Goal: Task Accomplishment & Management: Complete application form

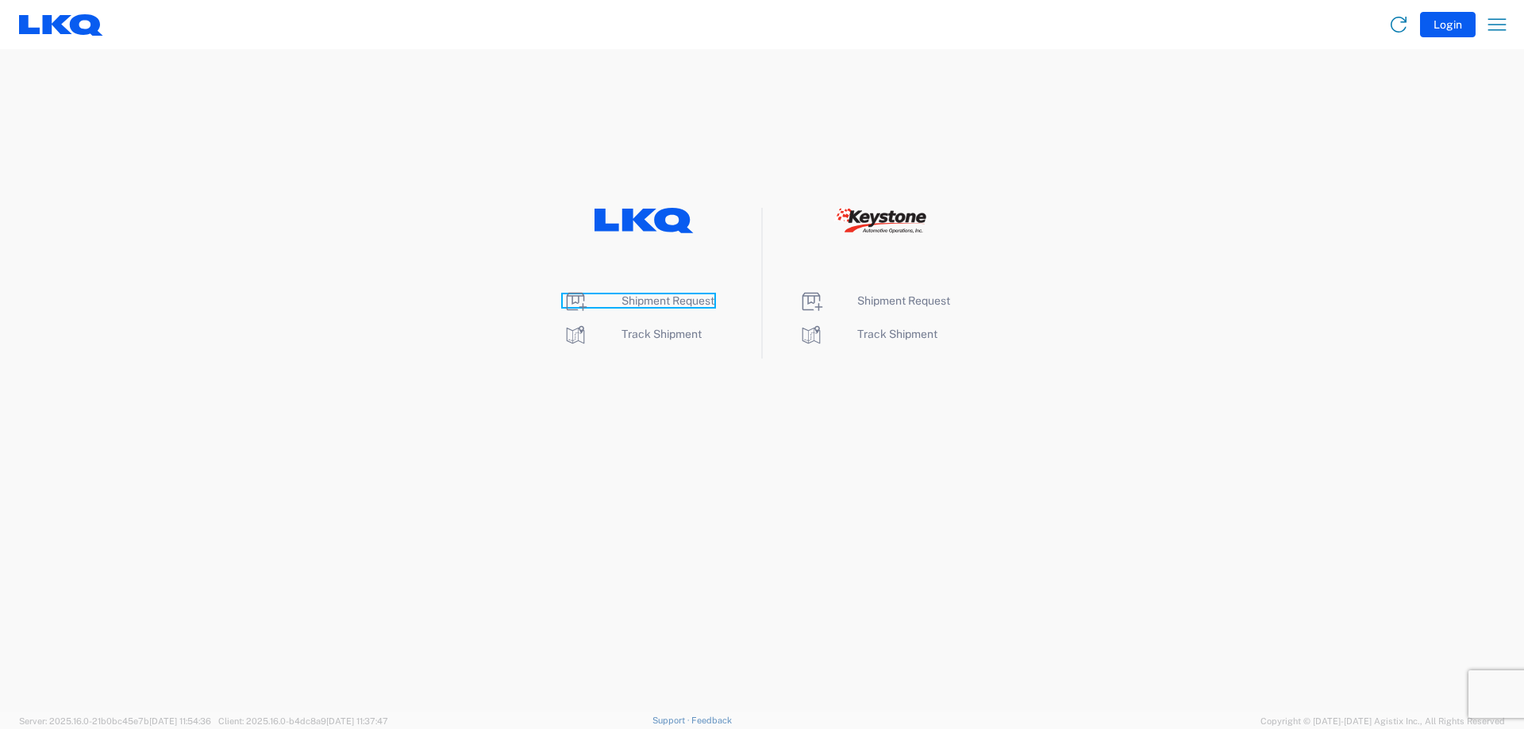
click at [687, 306] on span "Shipment Request" at bounding box center [668, 300] width 93 height 13
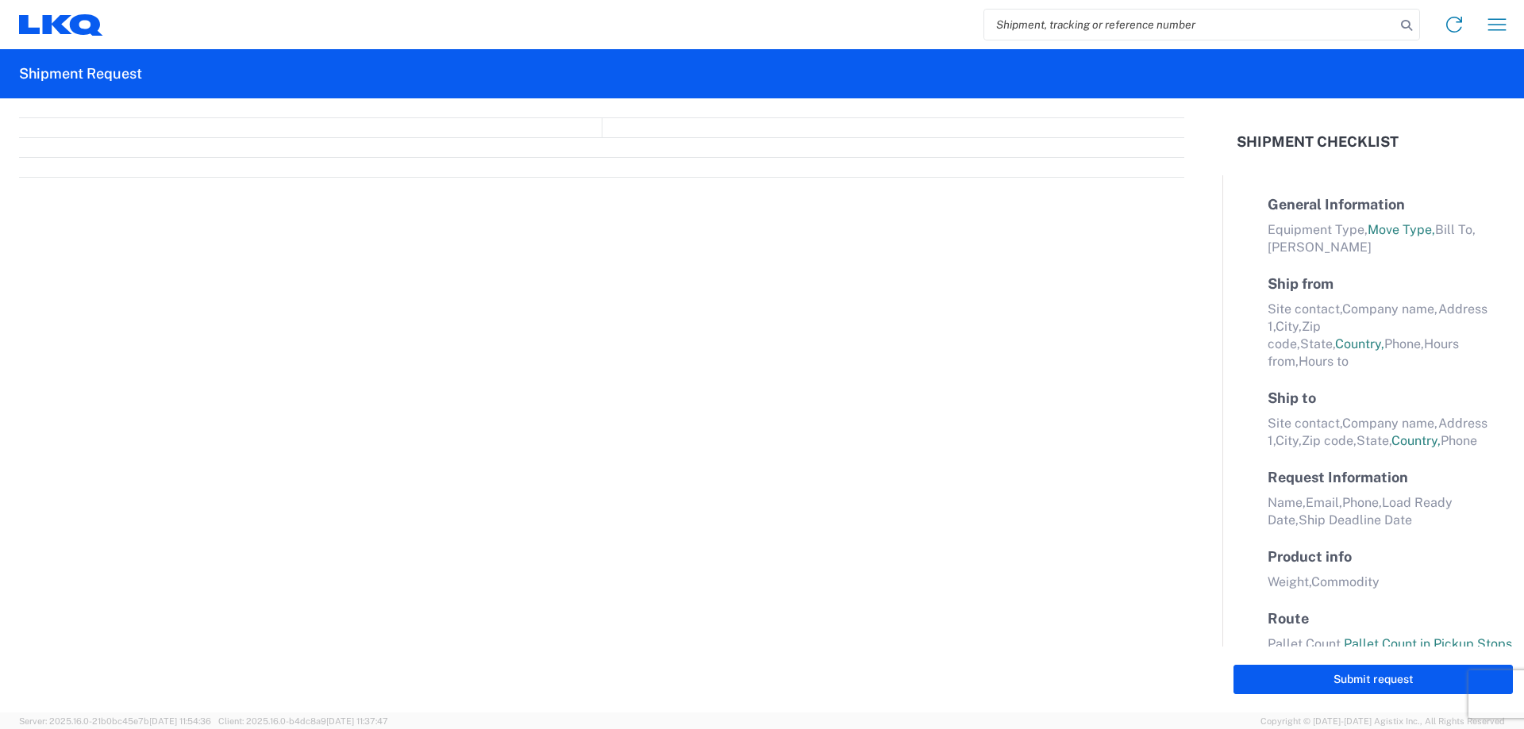
select select "FULL"
select select "LBS"
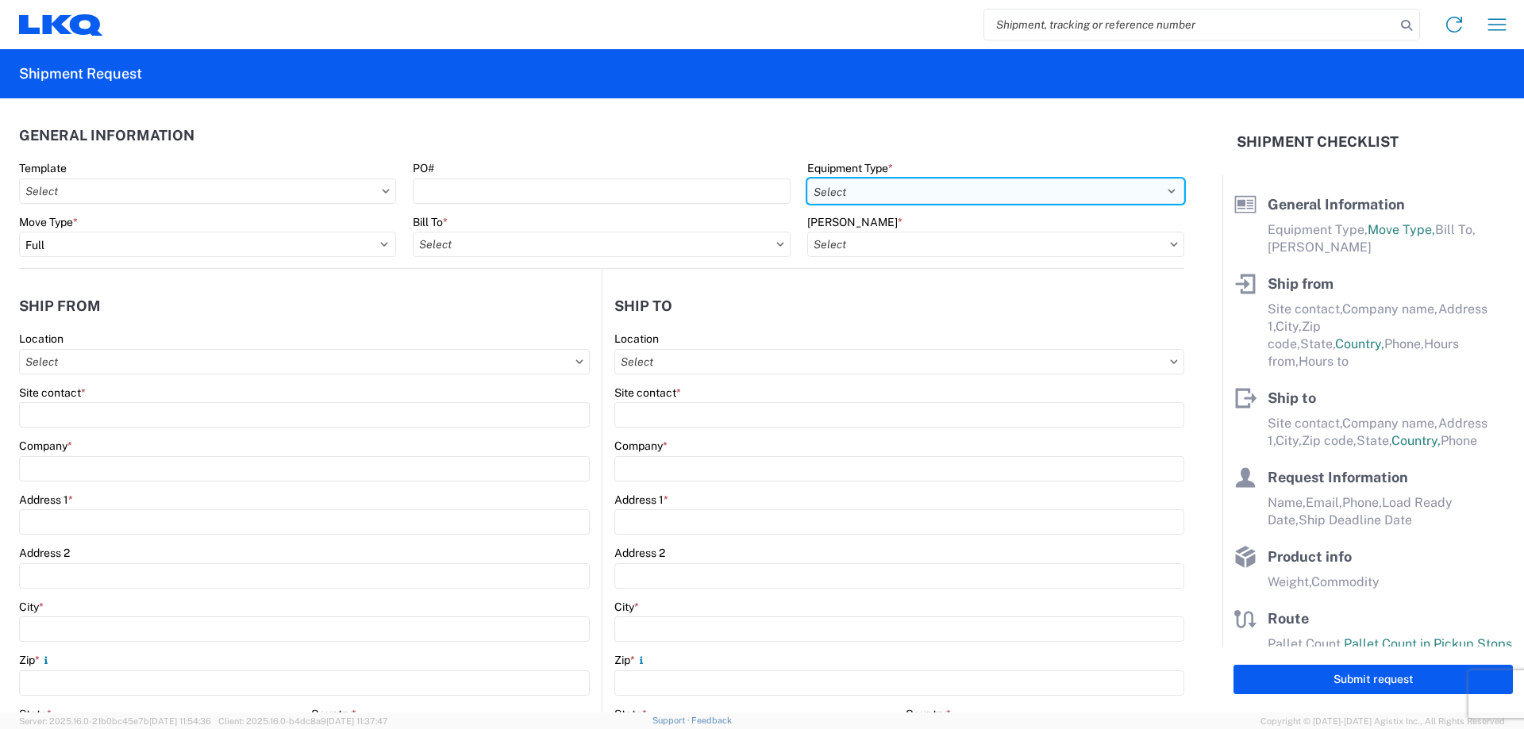
click at [839, 191] on select "Select 53’ Dry Van Flatbed Dropdeck (van) Lowboy (flatbed) Rail" at bounding box center [995, 191] width 377 height 25
select select "STDV"
click at [807, 179] on select "Select 53’ Dry Van Flatbed Dropdeck (van) Lowboy (flatbed) Rail" at bounding box center [995, 191] width 377 height 25
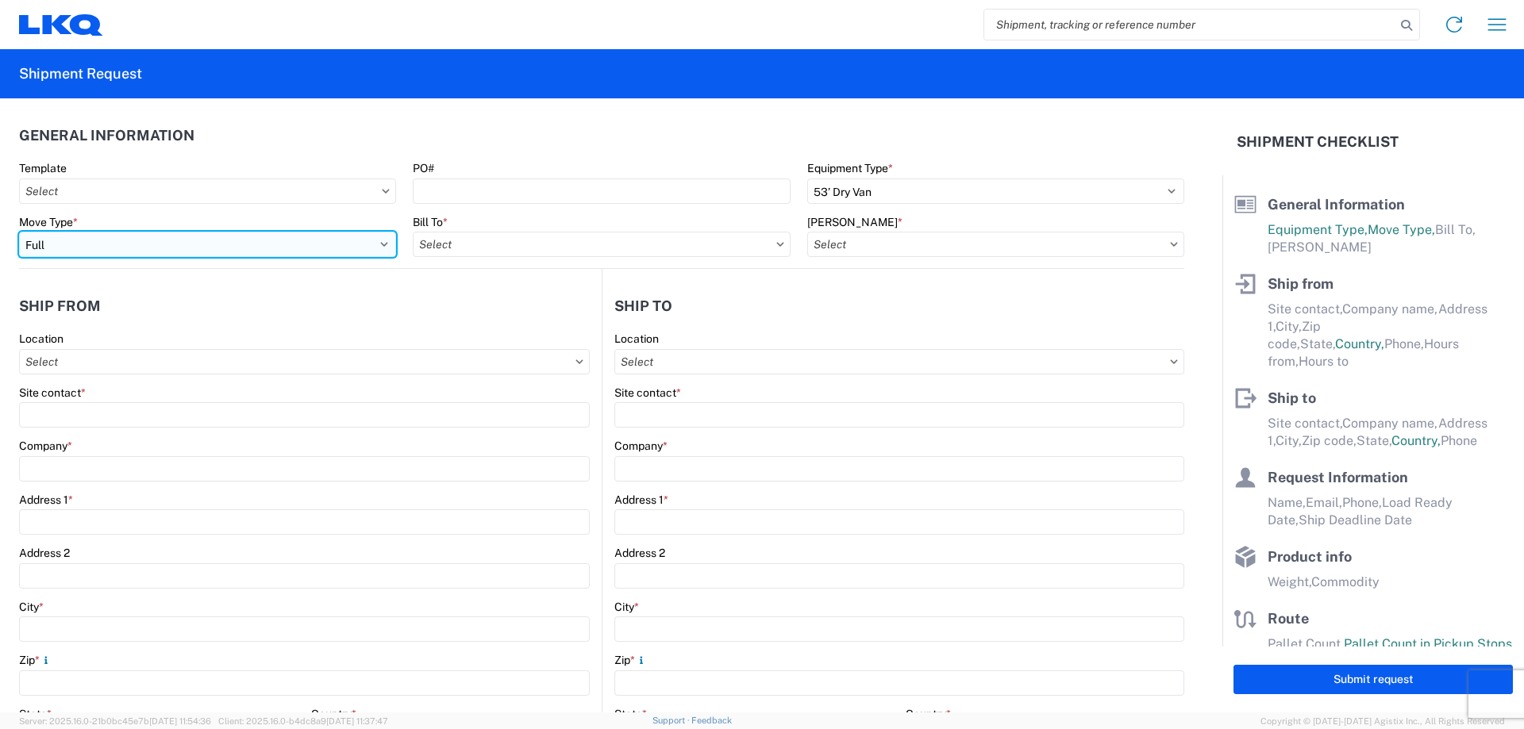
click at [224, 236] on select "Select Full Partial TL" at bounding box center [207, 244] width 377 height 25
click at [19, 232] on select "Select Full Partial TL" at bounding box center [207, 244] width 377 height 25
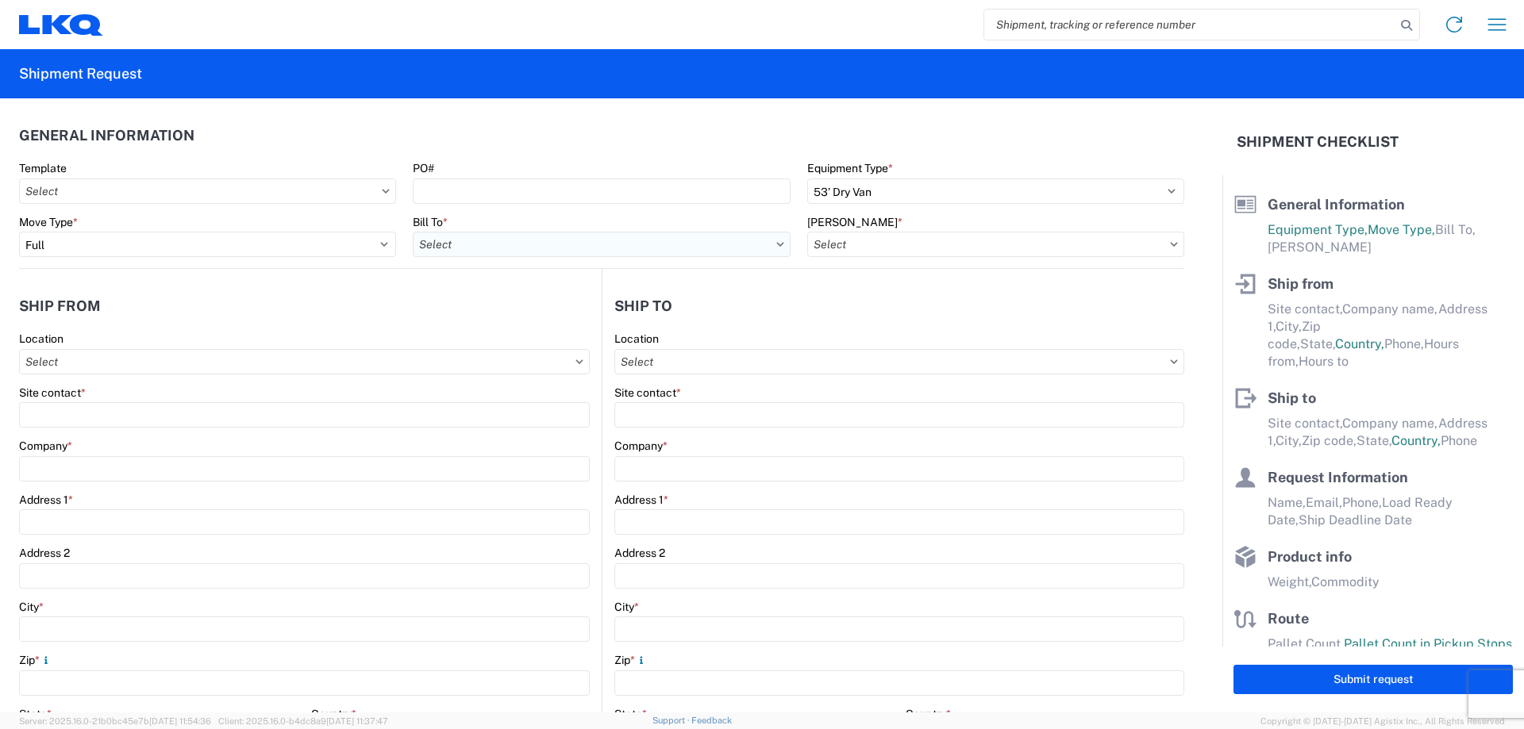
click at [511, 250] on input "Bill To *" at bounding box center [601, 244] width 377 height 25
click at [548, 119] on header "General Information" at bounding box center [601, 135] width 1165 height 36
click at [597, 247] on input "Bill To *" at bounding box center [601, 244] width 377 height 25
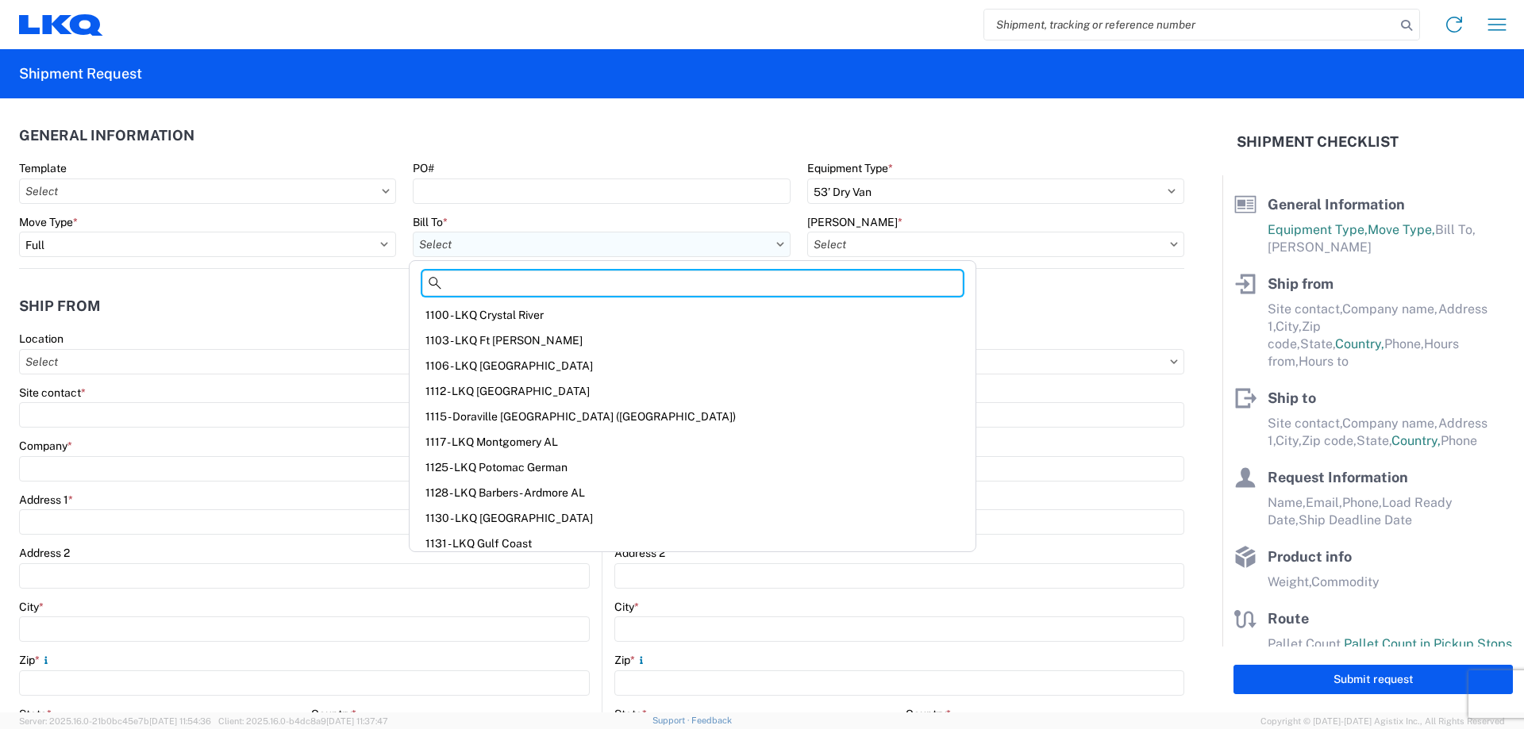
click at [513, 245] on input "Bill To *" at bounding box center [601, 244] width 377 height 25
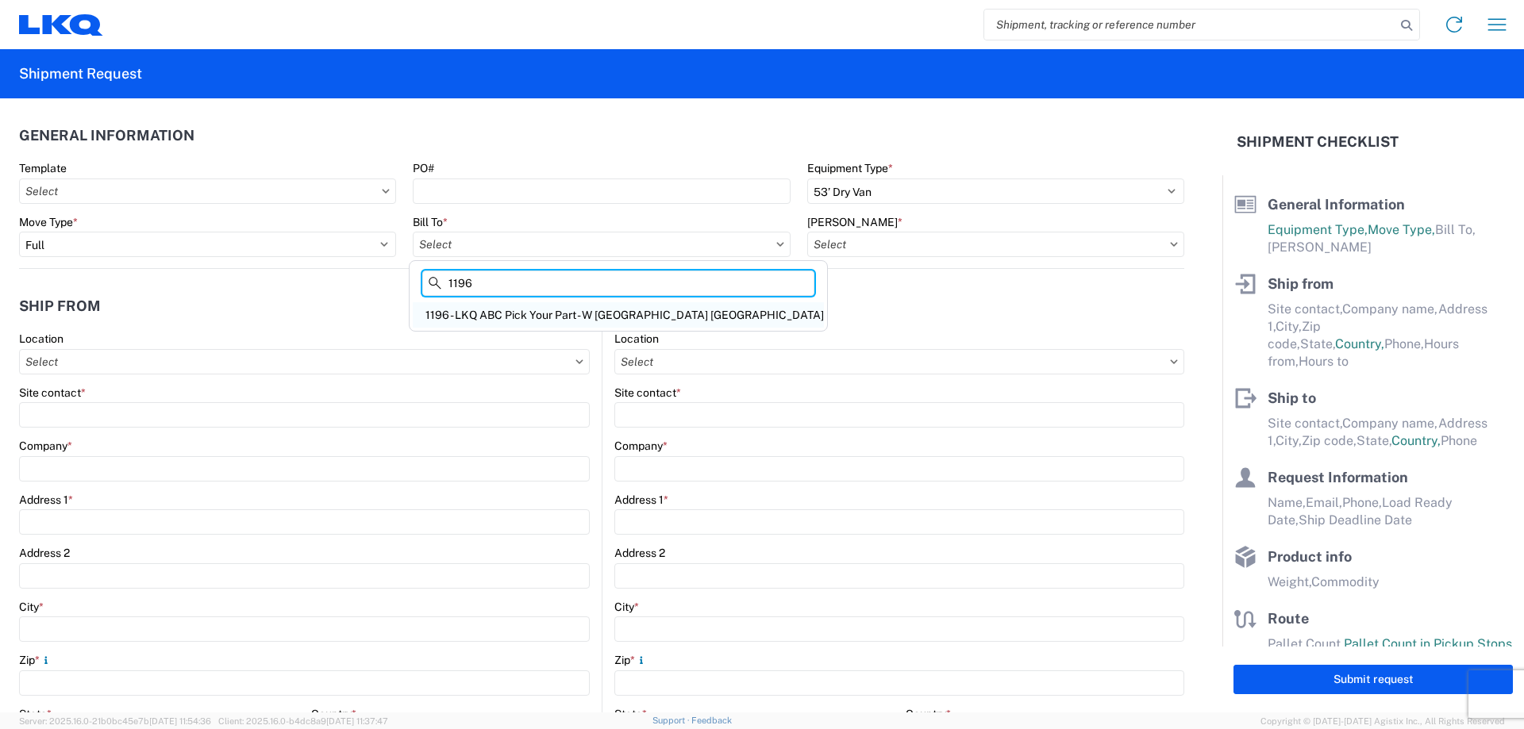
type input "1196"
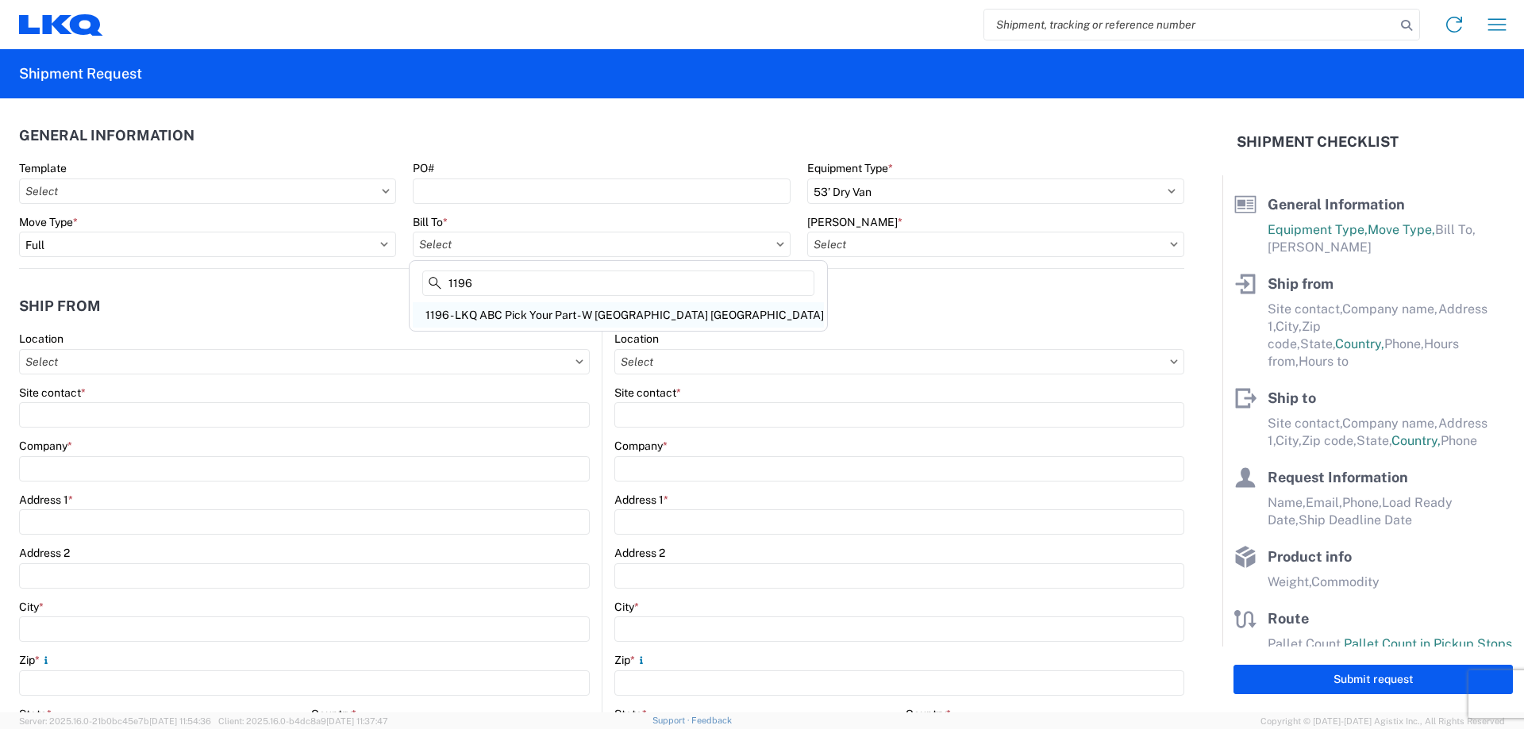
click at [514, 311] on div "1196 - LKQ ABC Pick Your Part - W Palm Beach FL" at bounding box center [618, 314] width 411 height 25
type input "1196 - LKQ ABC Pick Your Part - W Palm Beach FL"
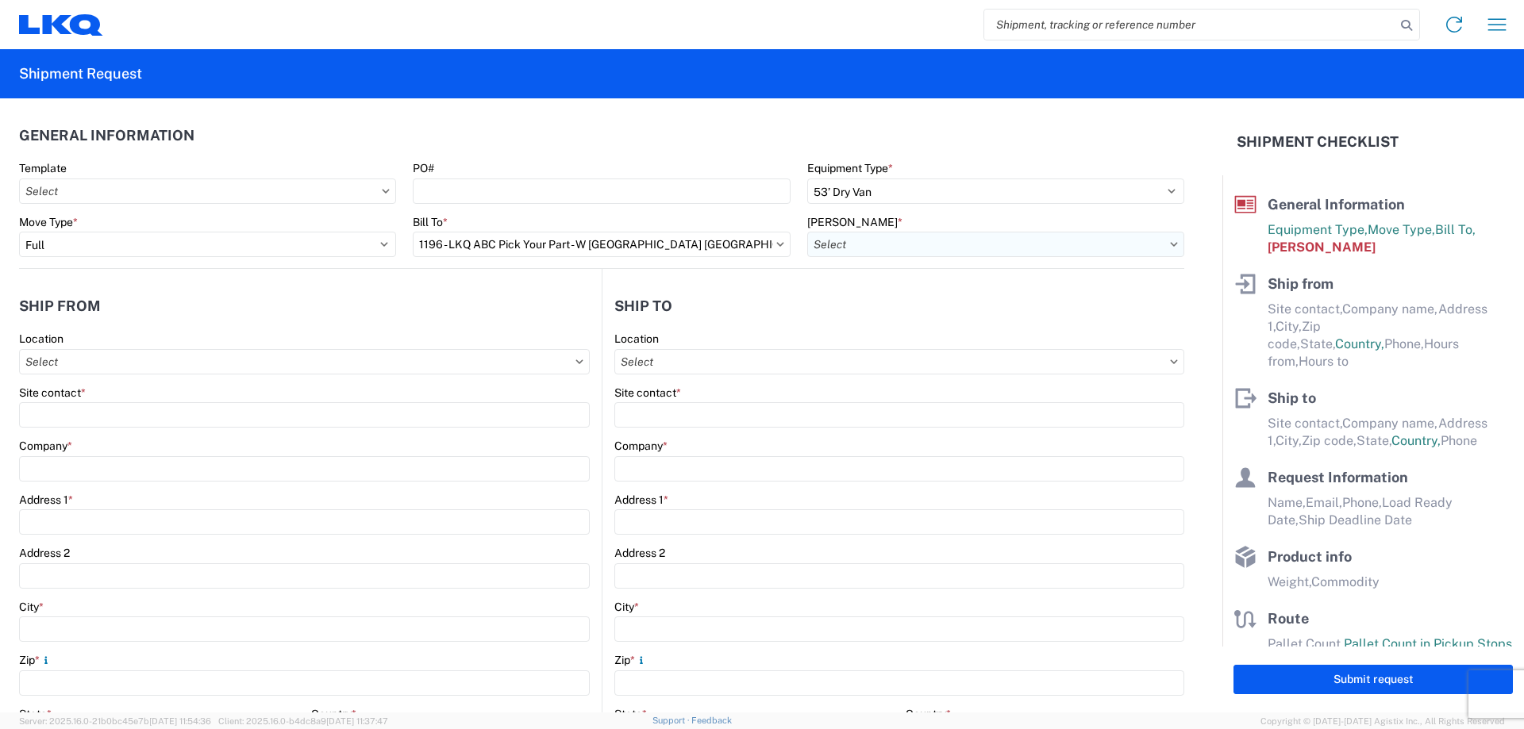
click at [907, 252] on input "Bill Code *" at bounding box center [995, 244] width 377 height 25
click at [959, 338] on div "1196-6300-66000-0000 - 1196 Freight Out" at bounding box center [942, 340] width 278 height 25
type input "1196-6300-66000-0000 - 1196 Freight Out"
click at [161, 368] on input "Location" at bounding box center [304, 361] width 571 height 25
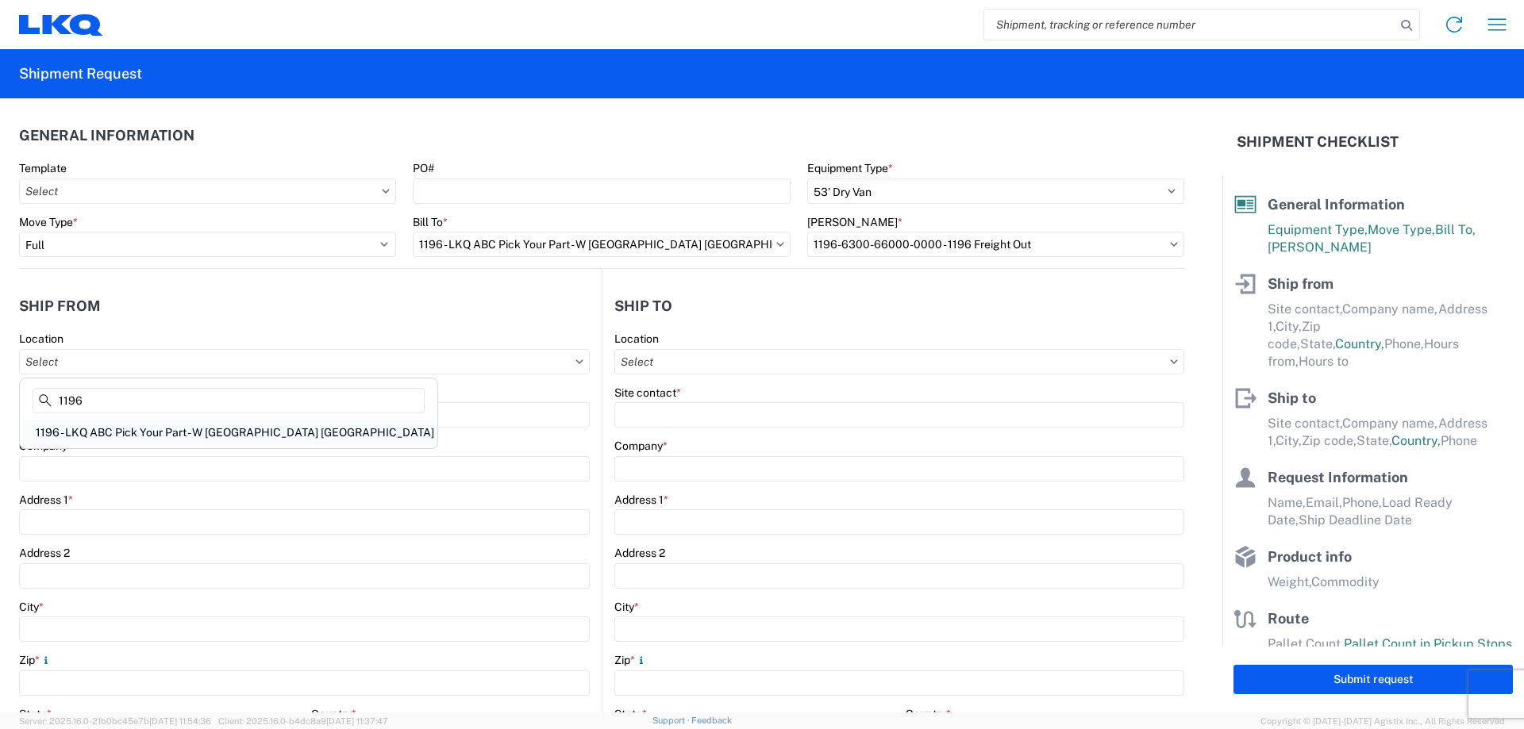
type input "1196"
click at [148, 426] on div "1196 - LKQ ABC Pick Your Part - W Palm Beach FL" at bounding box center [228, 432] width 411 height 25
type input "1196 - LKQ ABC Pick Your Part - W Palm Beach FL"
type input "LKQ Corporation"
type input "451 Benoist Farms Road"
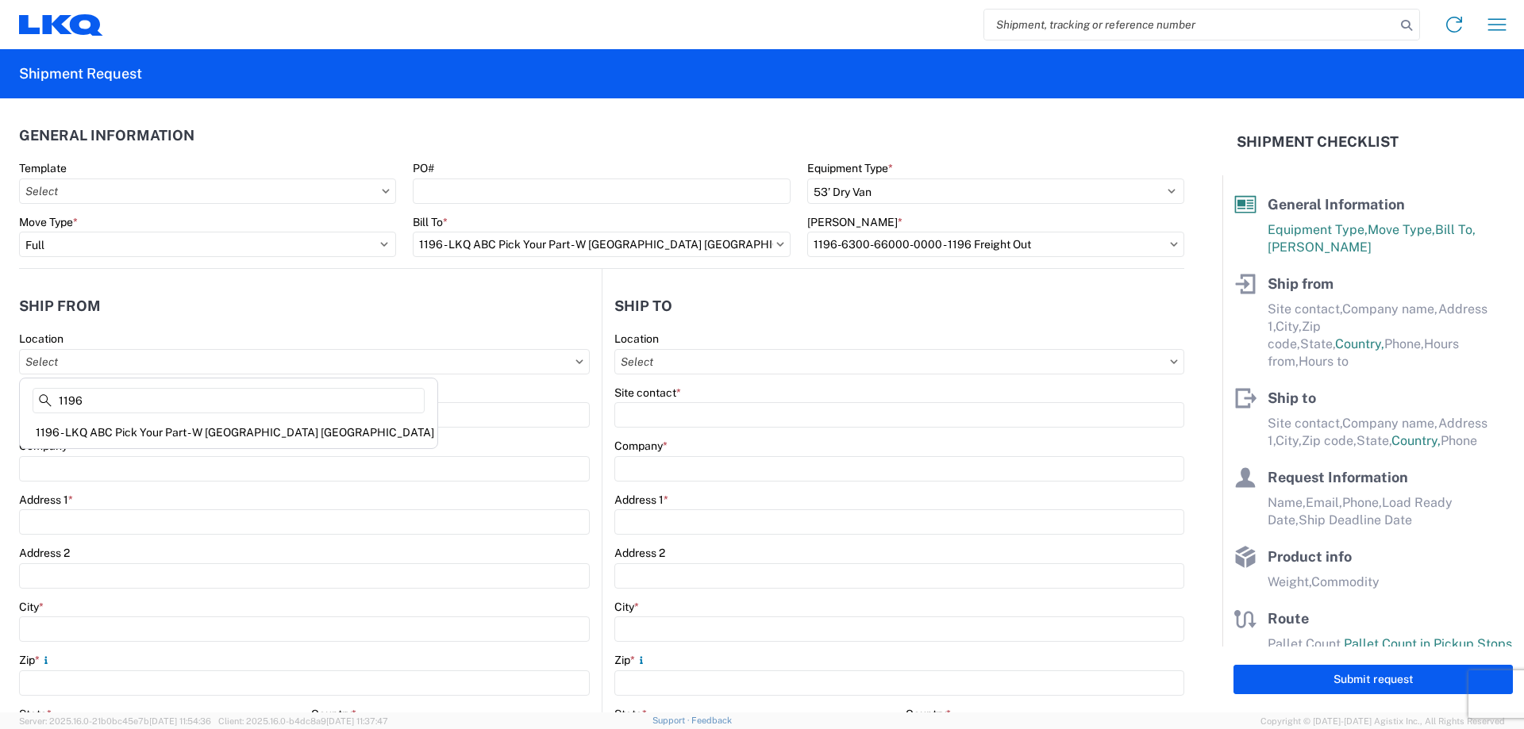
type input "West Palm Beach"
type input "33411"
select select "FL"
select select "US"
type input "561-345-1128"
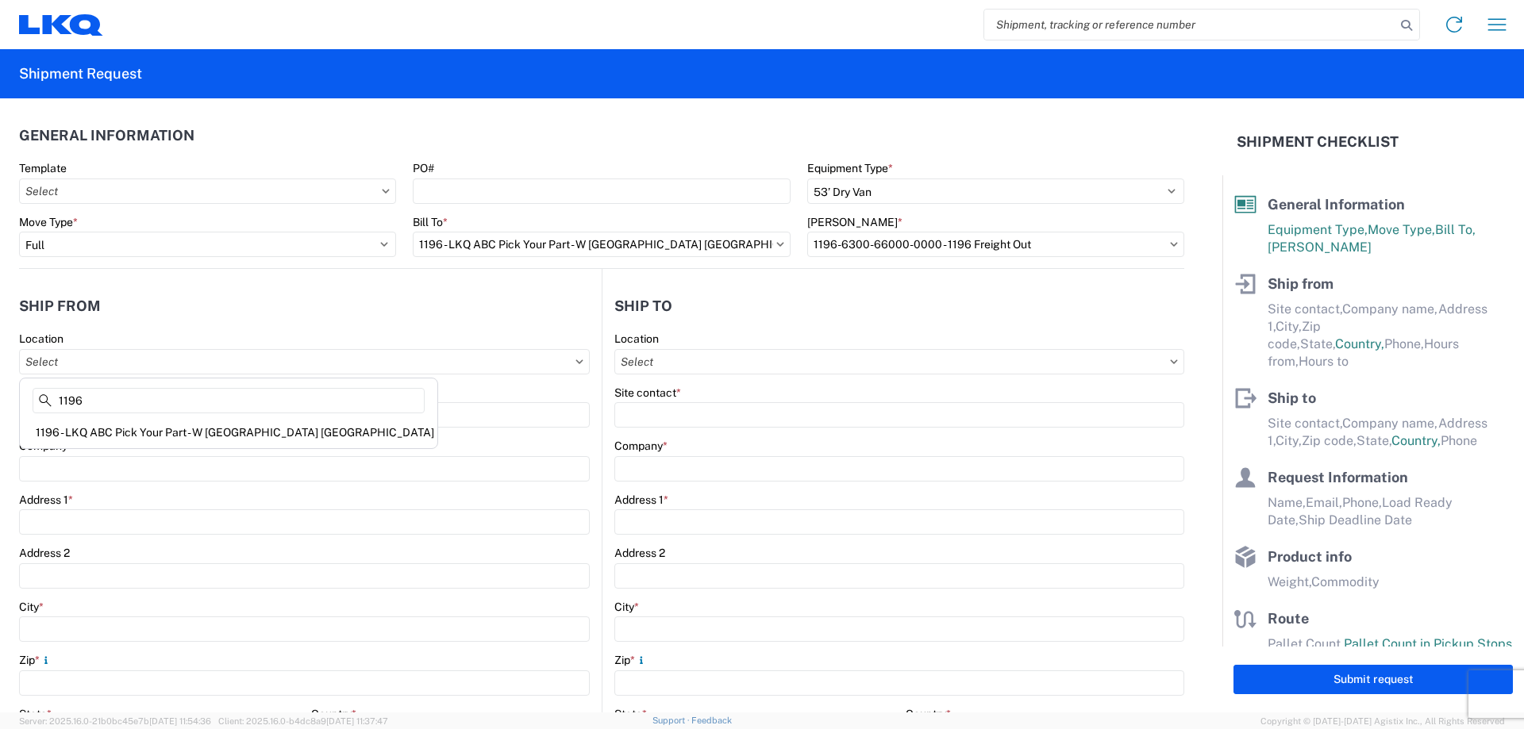
type input "07:00"
type input "17:00"
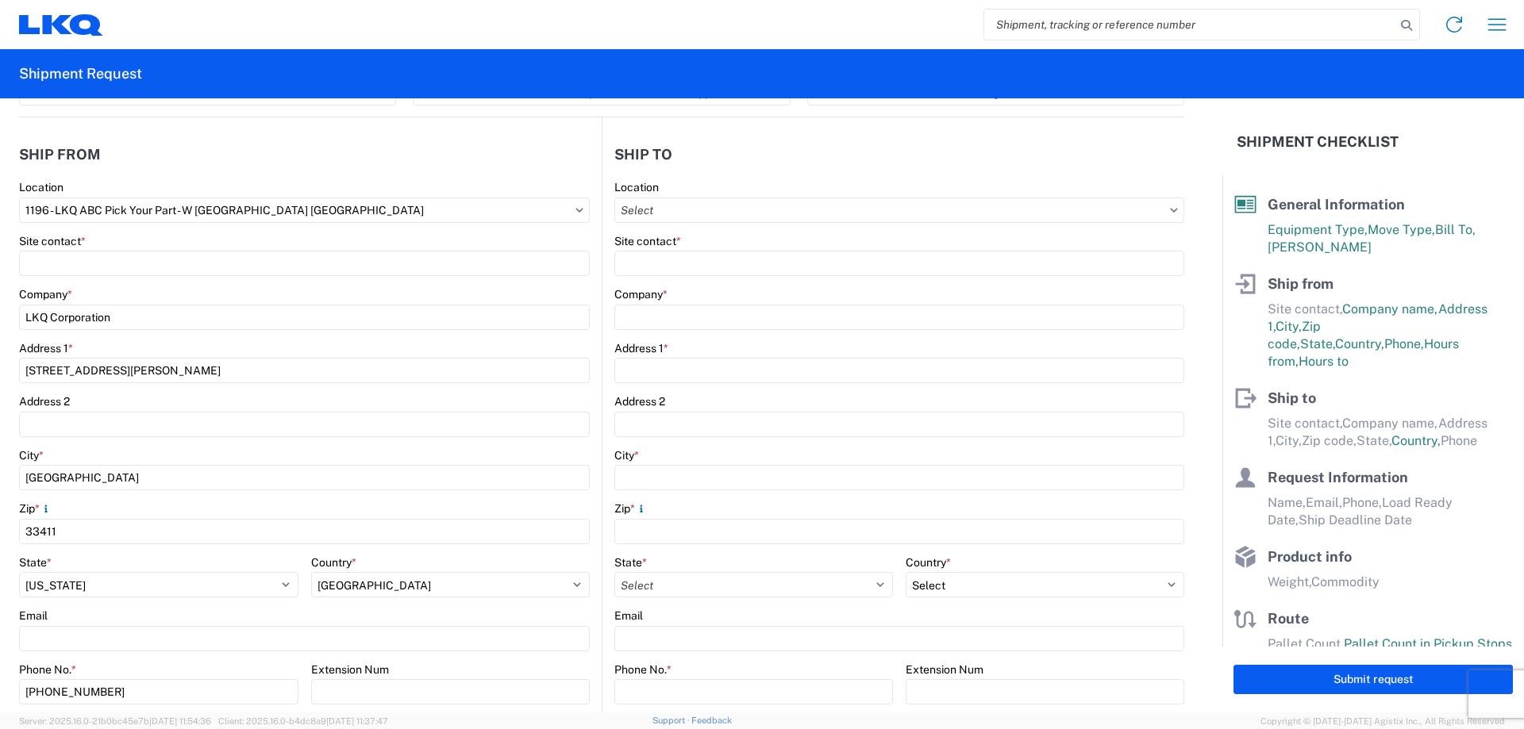
scroll to position [159, 0]
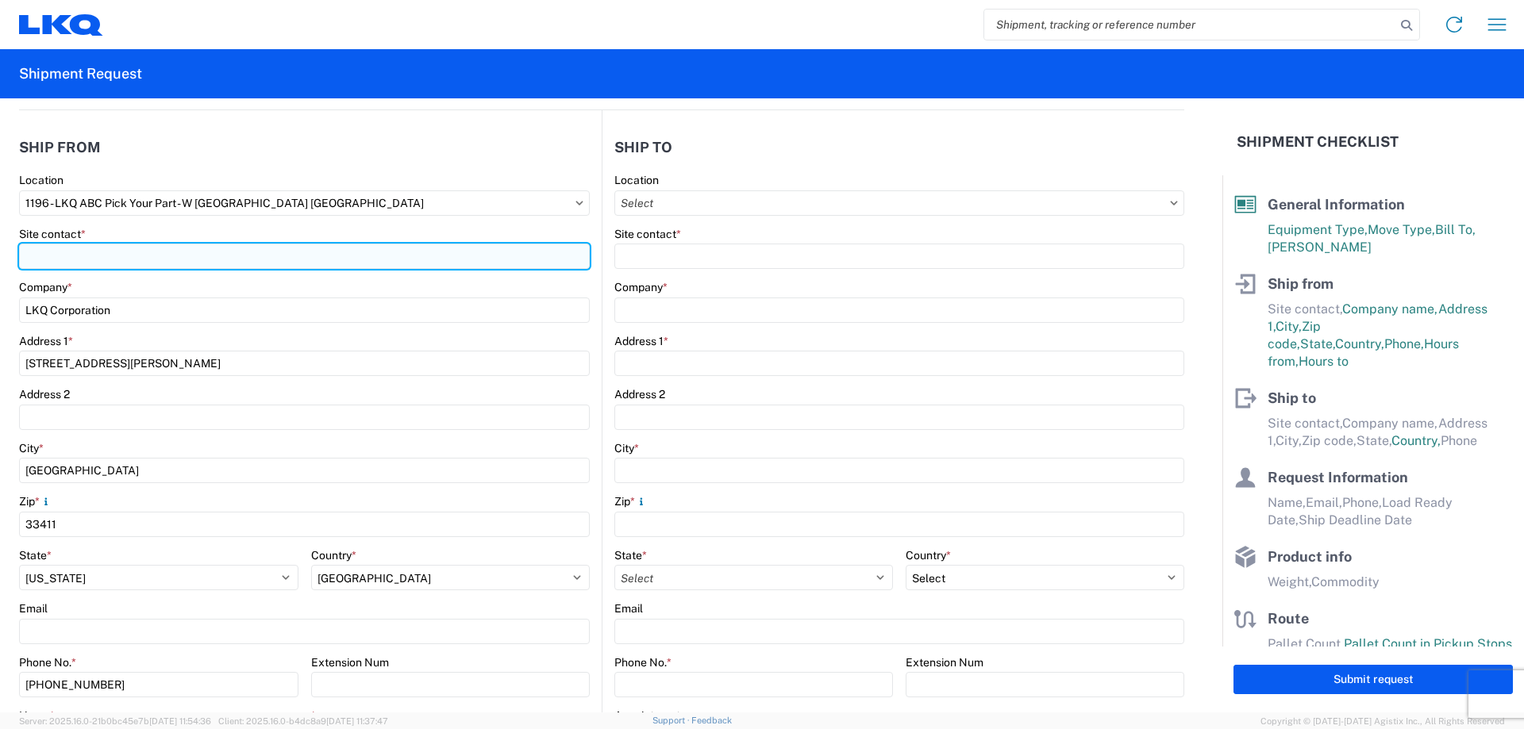
click at [272, 264] on input "Site contact *" at bounding box center [304, 256] width 571 height 25
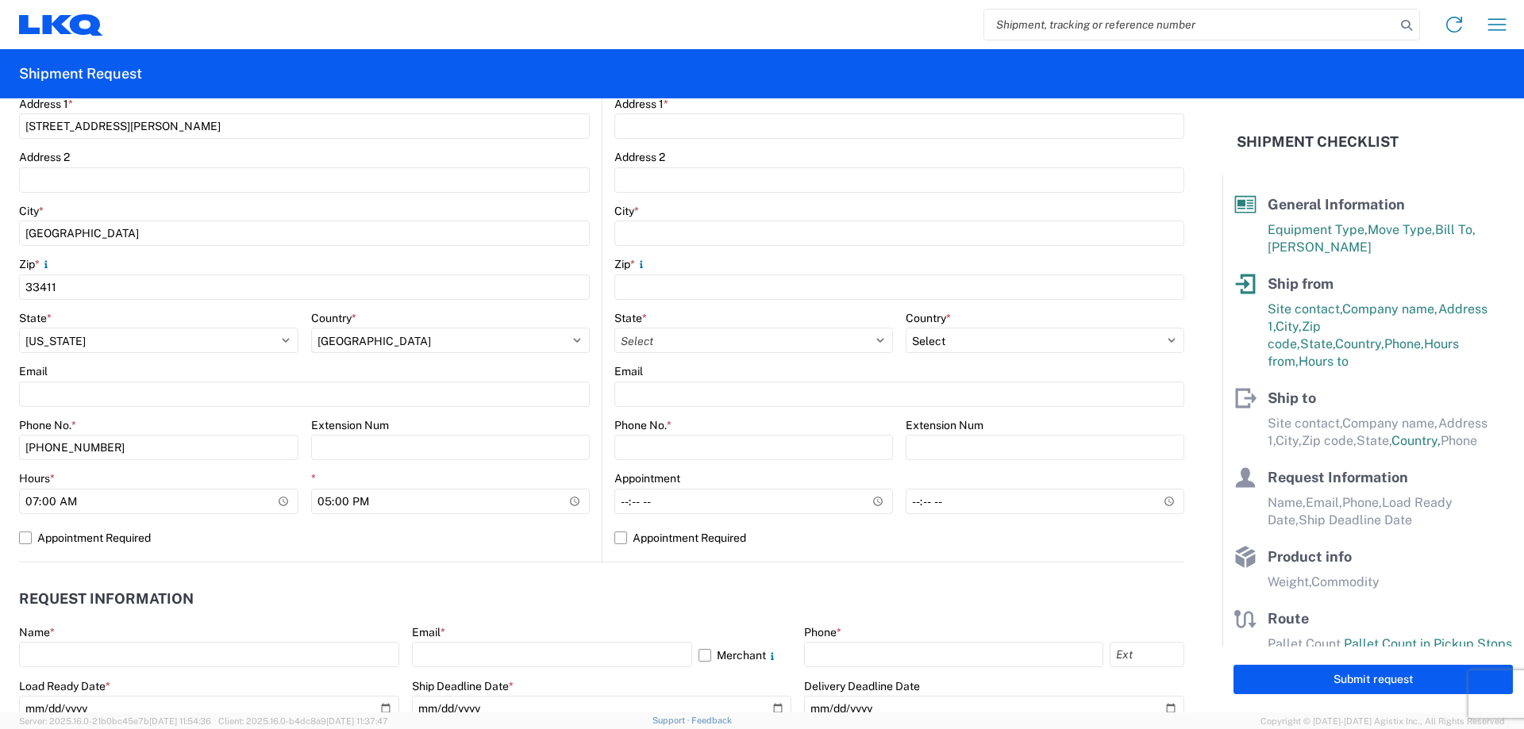
scroll to position [397, 0]
type input "Cody Brazeal"
click at [177, 448] on input "561-345-1128" at bounding box center [158, 446] width 279 height 25
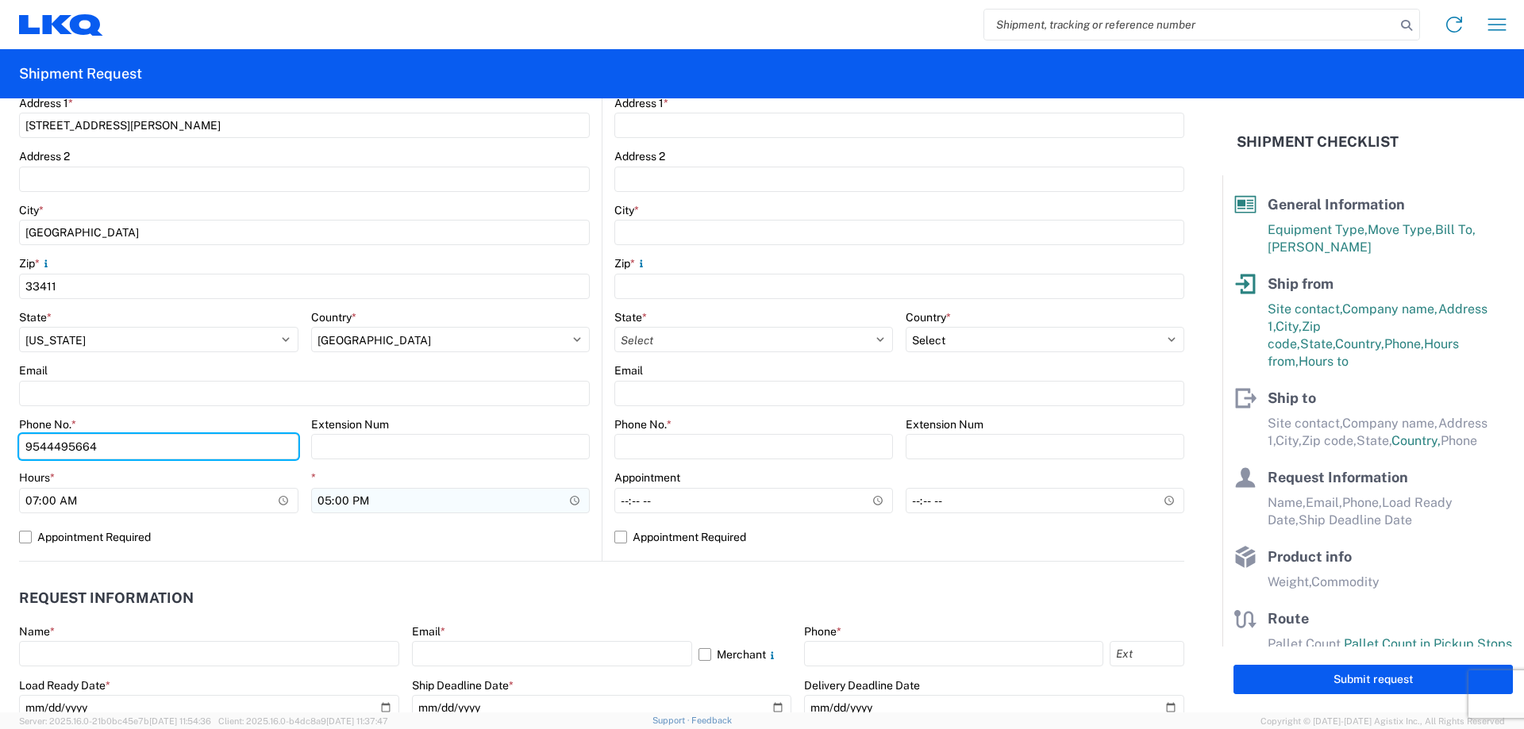
type input "9544495664"
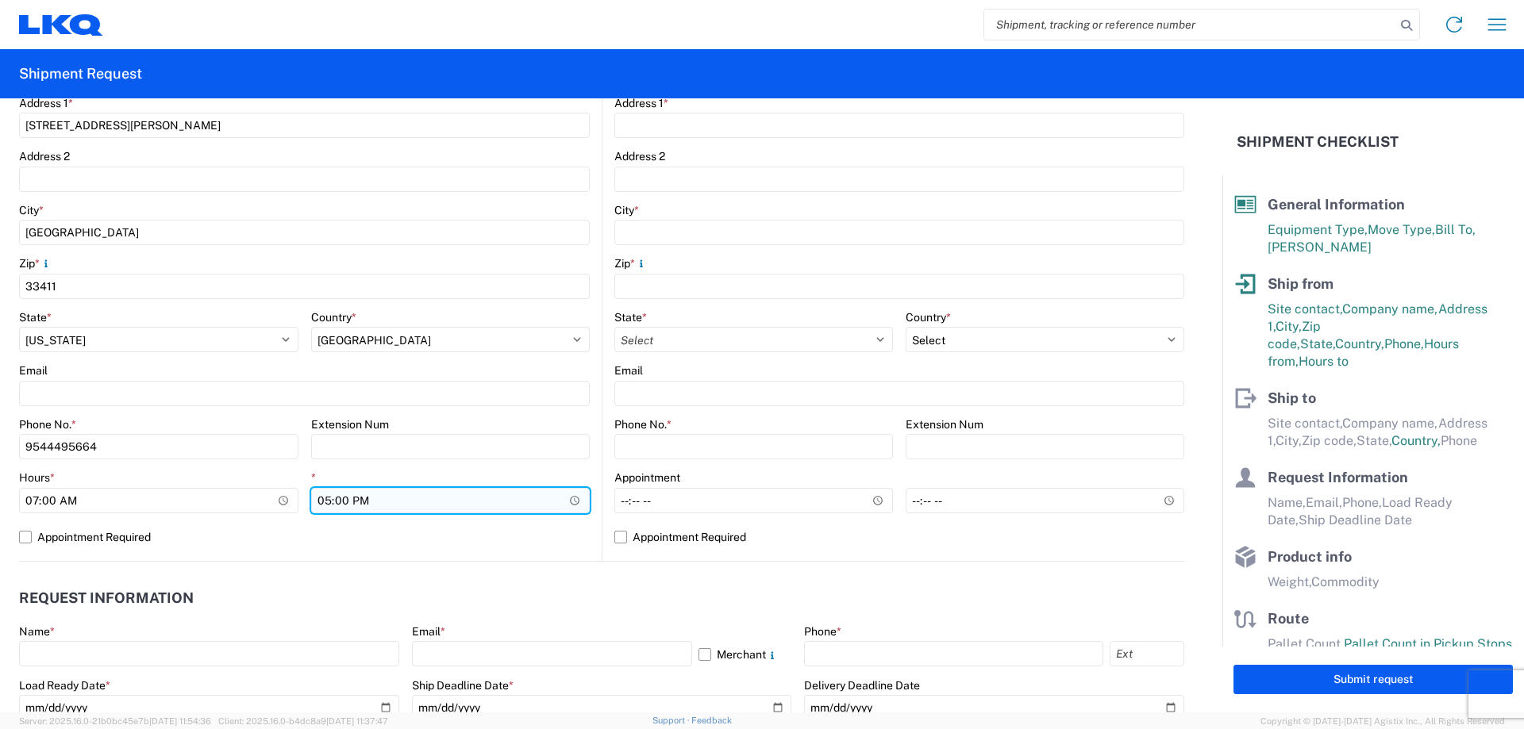
click at [413, 502] on input "17:00" at bounding box center [450, 500] width 279 height 25
type input "16:00"
click at [418, 548] on label "Appointment Required" at bounding box center [304, 537] width 571 height 25
click at [0, 0] on input "Appointment Required" at bounding box center [0, 0] width 0 height 0
select select "US"
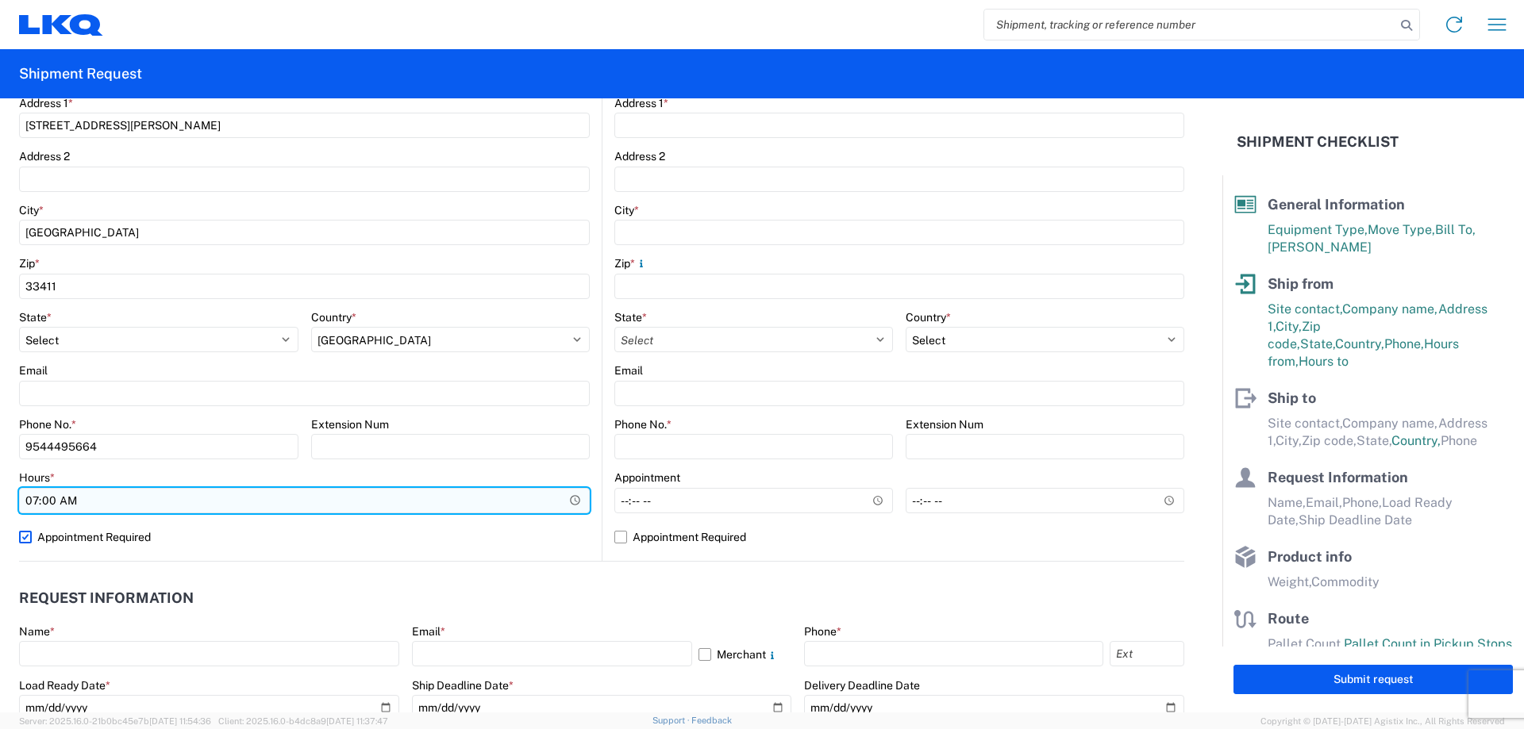
click at [382, 506] on input "07:00" at bounding box center [304, 500] width 571 height 25
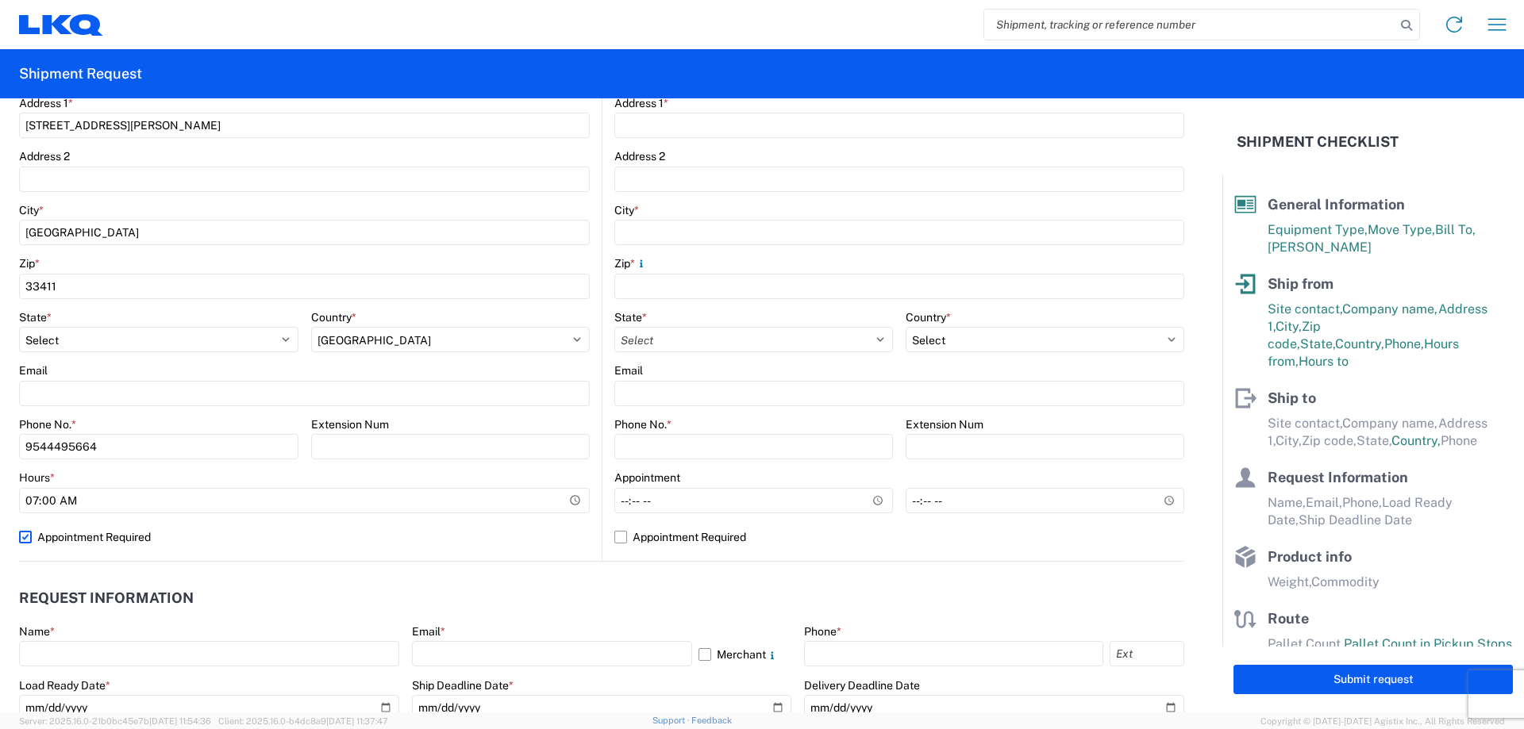
click at [133, 535] on label "Appointment Required" at bounding box center [304, 537] width 571 height 25
click at [0, 0] on input "Appointment Required" at bounding box center [0, 0] width 0 height 0
select select "US"
click at [385, 491] on input "16:00" at bounding box center [450, 500] width 279 height 25
type input "14:00"
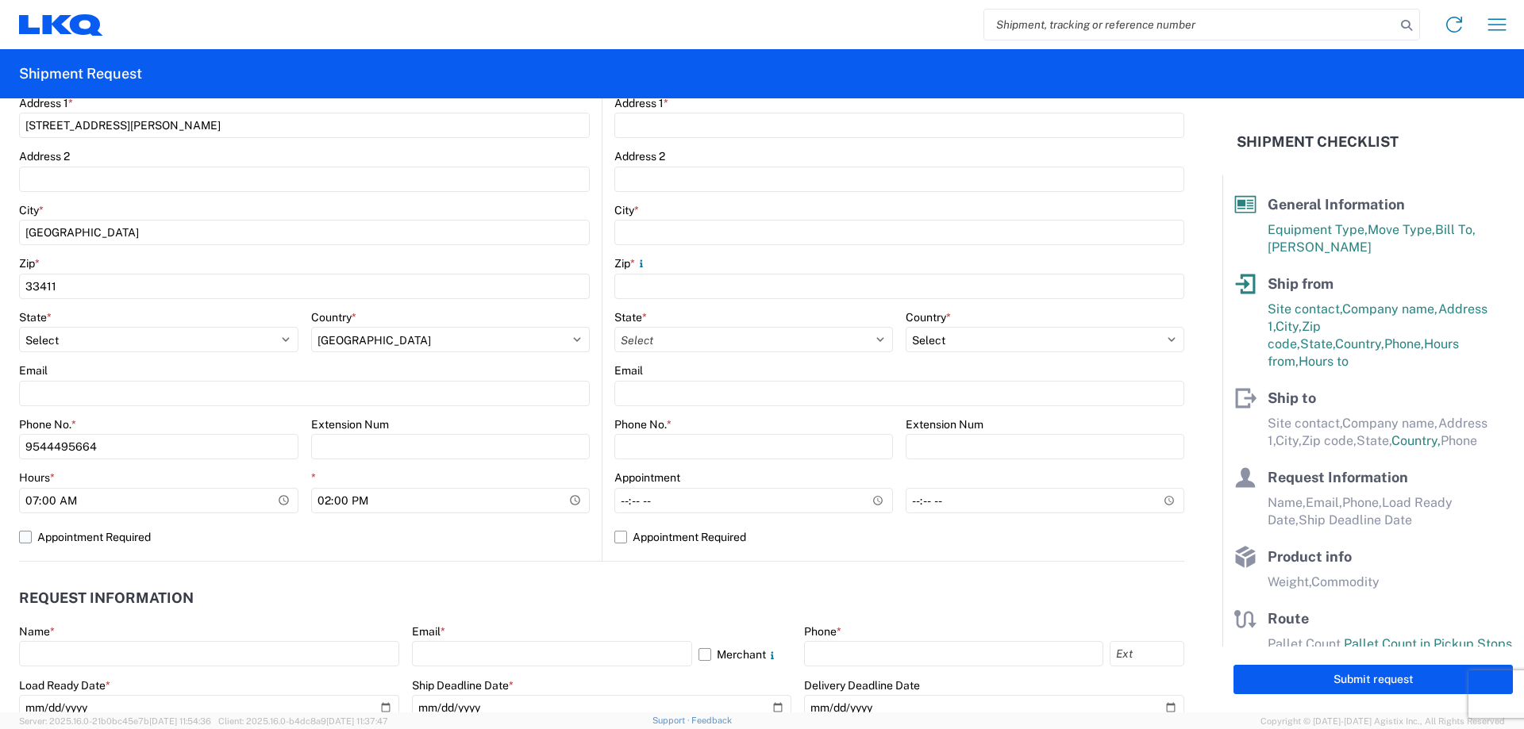
click at [405, 546] on label "Appointment Required" at bounding box center [304, 537] width 571 height 25
click at [0, 0] on input "Appointment Required" at bounding box center [0, 0] width 0 height 0
select select "FL"
select select "US"
click at [143, 540] on label "Appointment Required" at bounding box center [304, 537] width 571 height 25
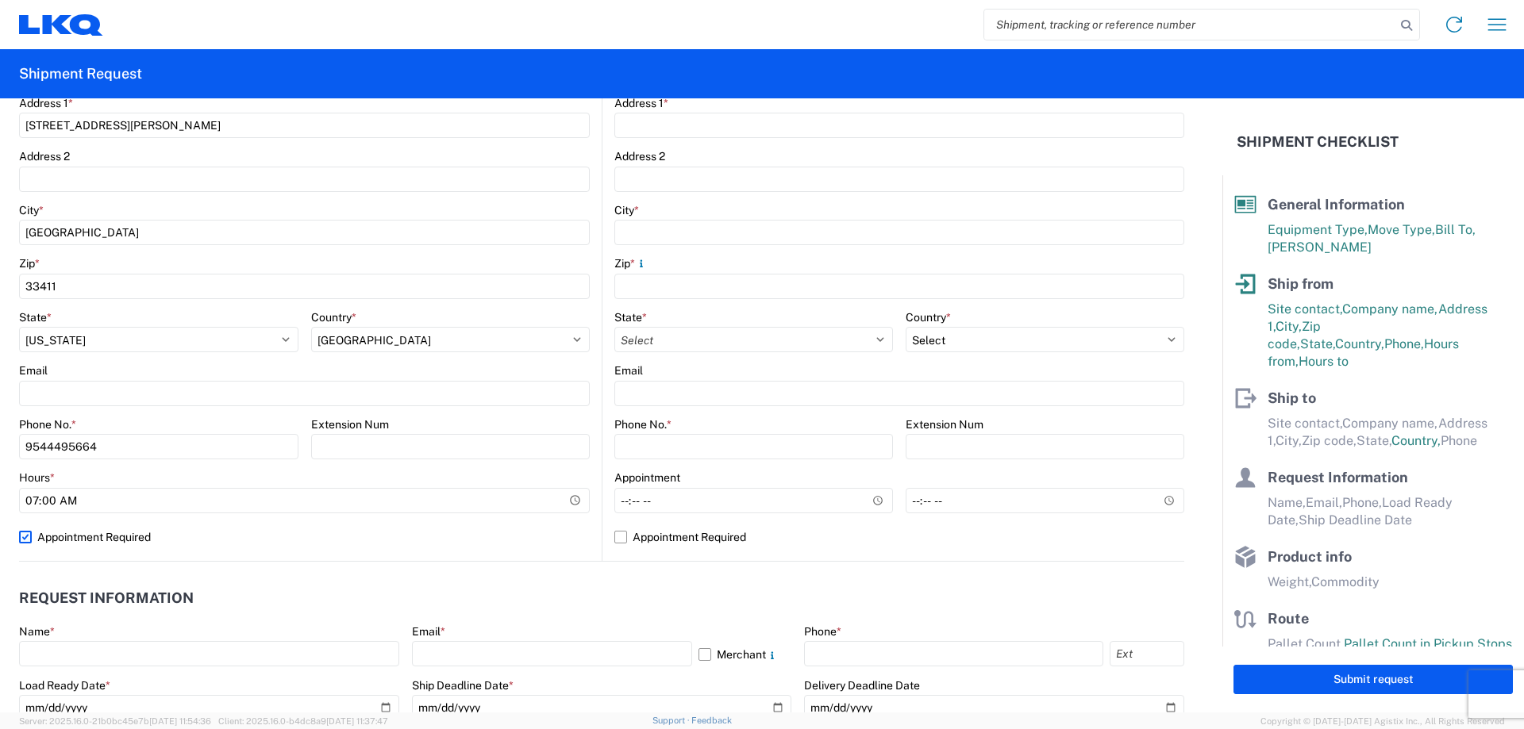
click at [0, 0] on input "Appointment Required" at bounding box center [0, 0] width 0 height 0
select select "US"
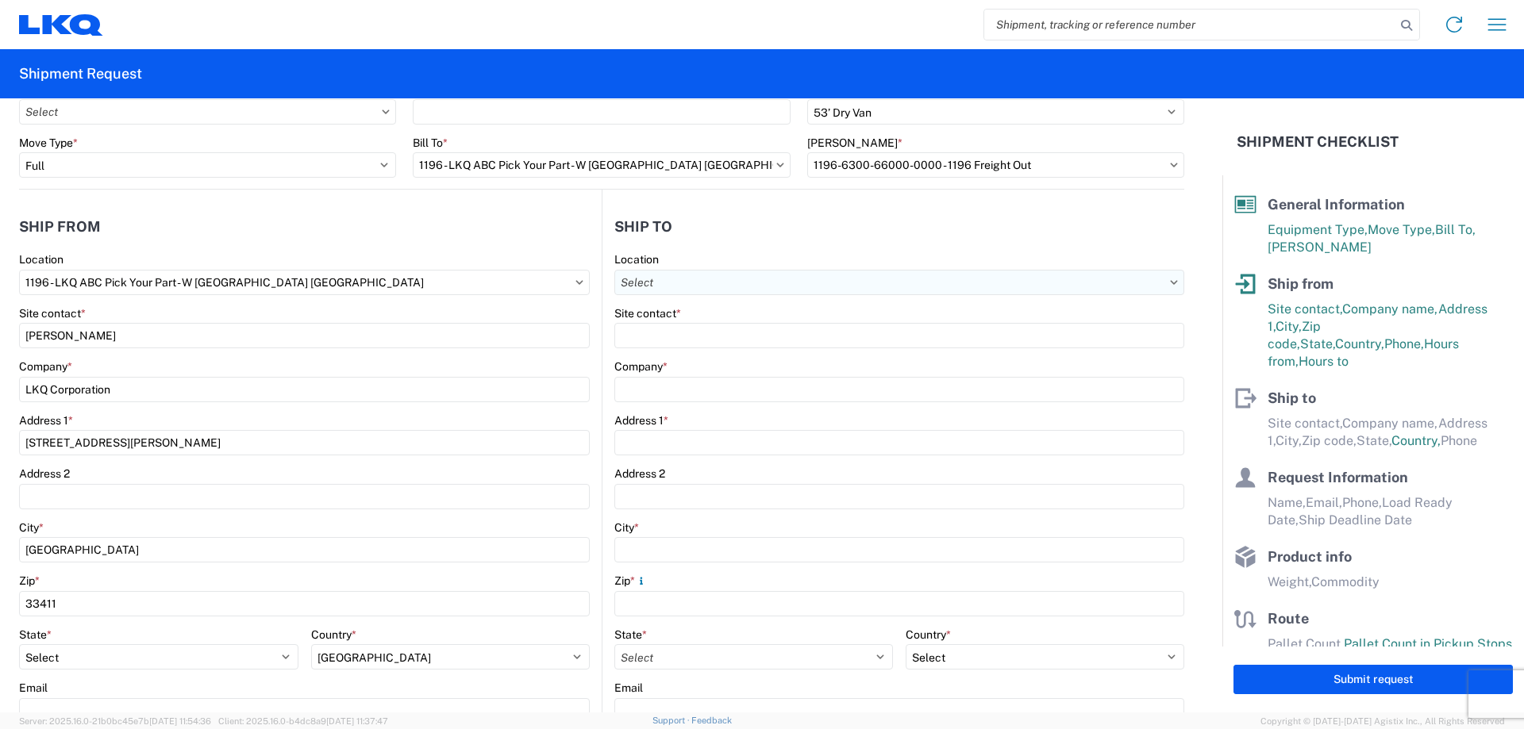
scroll to position [0, 0]
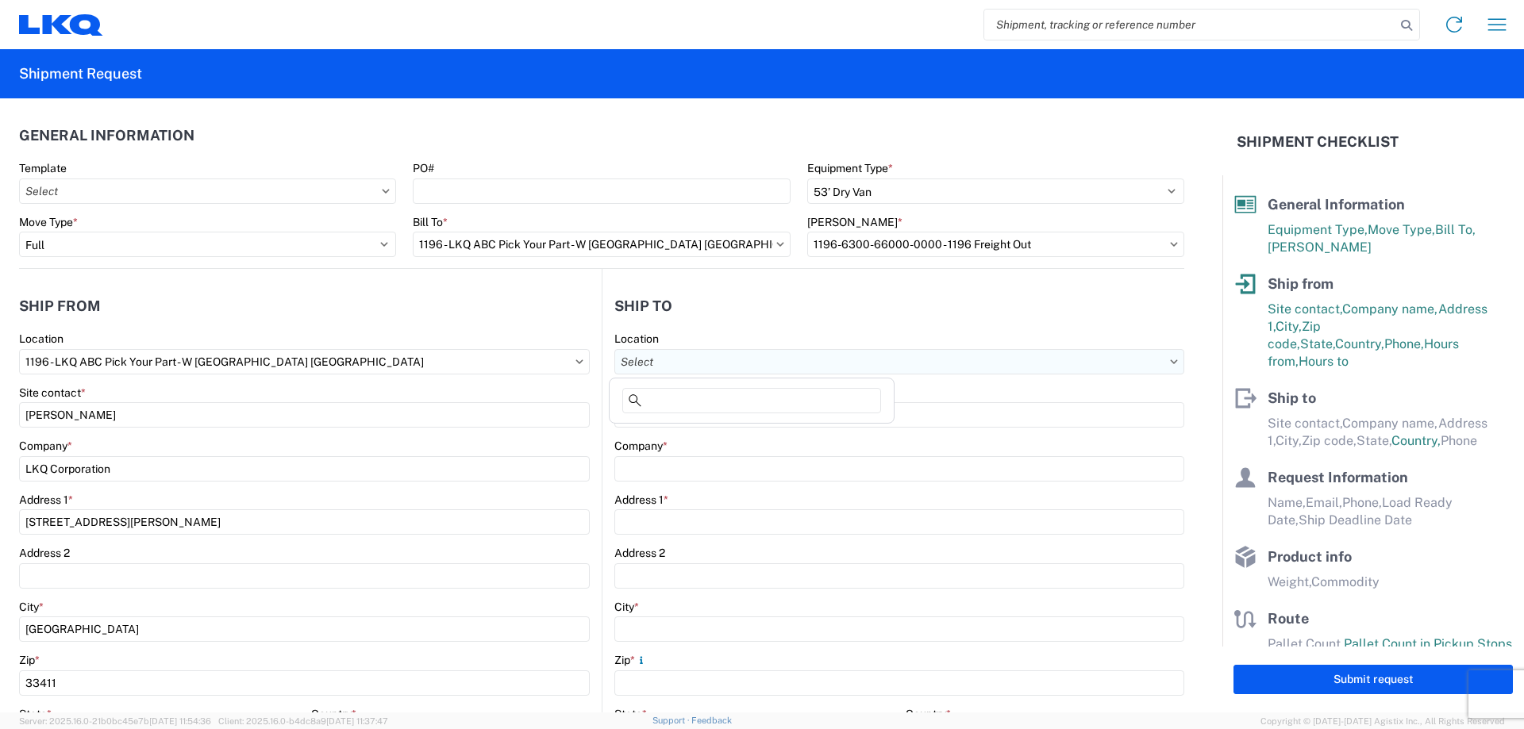
click at [742, 361] on input "Location" at bounding box center [899, 361] width 570 height 25
type input "1760"
click at [742, 436] on div "1760 - LKQ Best Core" at bounding box center [752, 432] width 278 height 25
select select "US"
type input "1760 - LKQ Best Core"
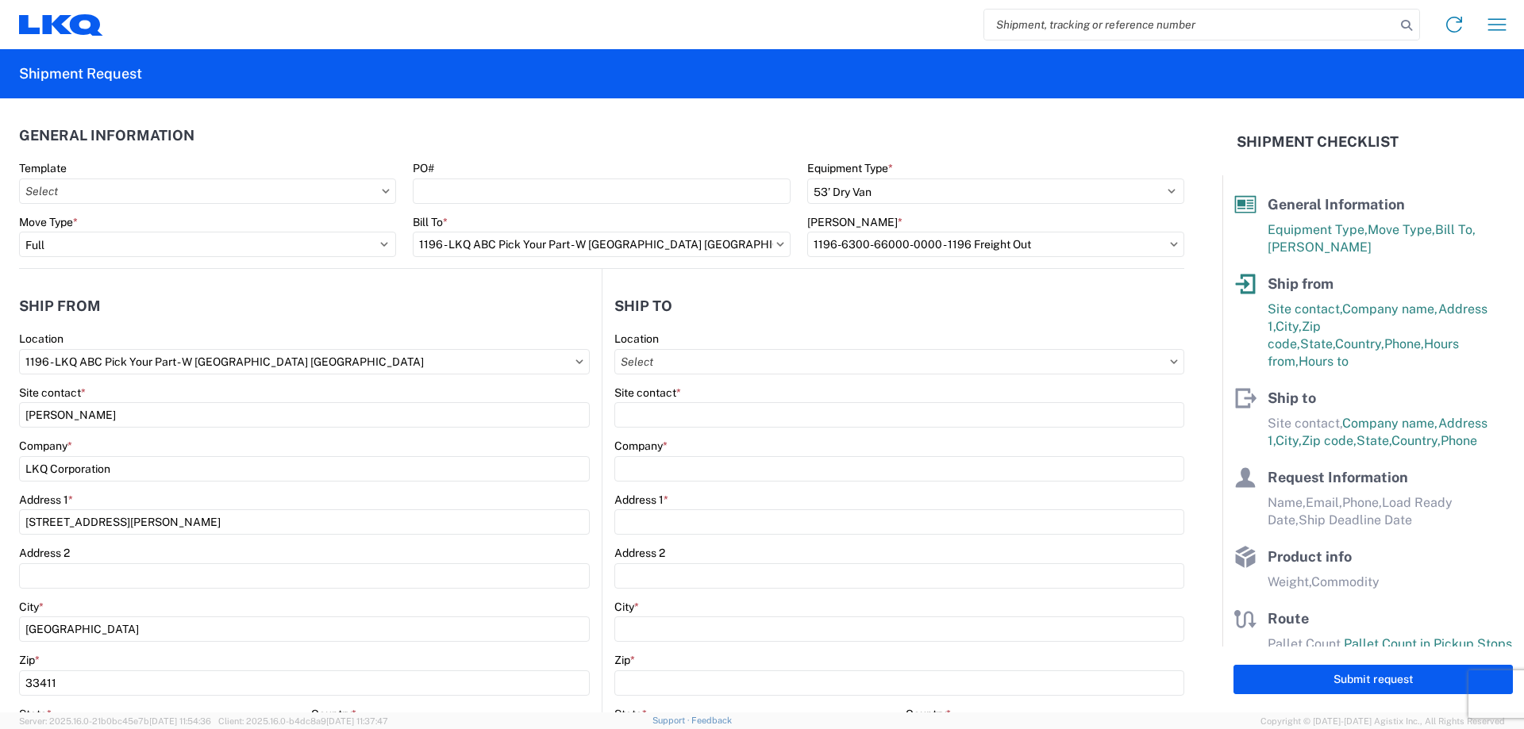
type input "LKQ Corporation"
type input "1710 W Mount Houston Rd"
type input "Houston"
type input "77038"
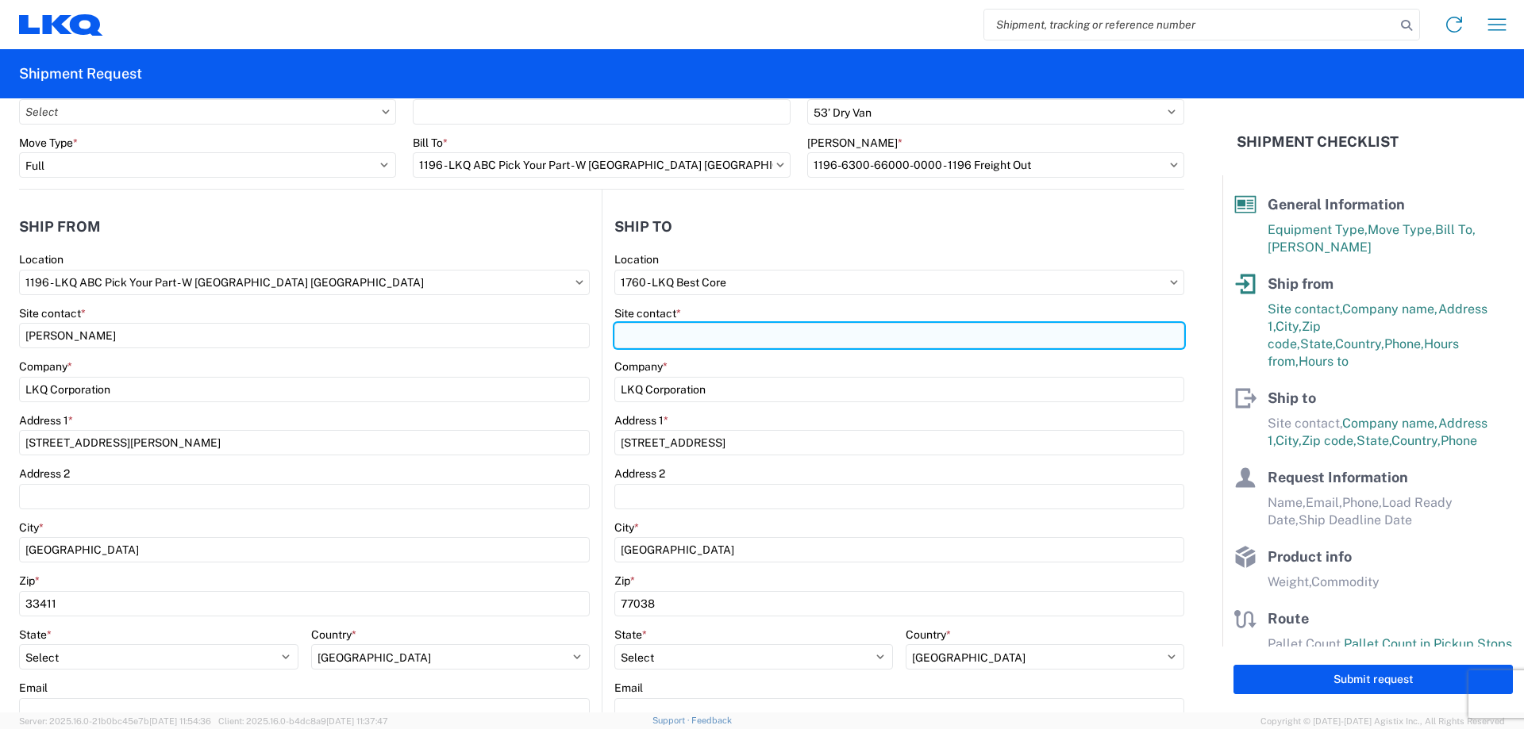
click at [755, 333] on input "Site contact *" at bounding box center [899, 335] width 570 height 25
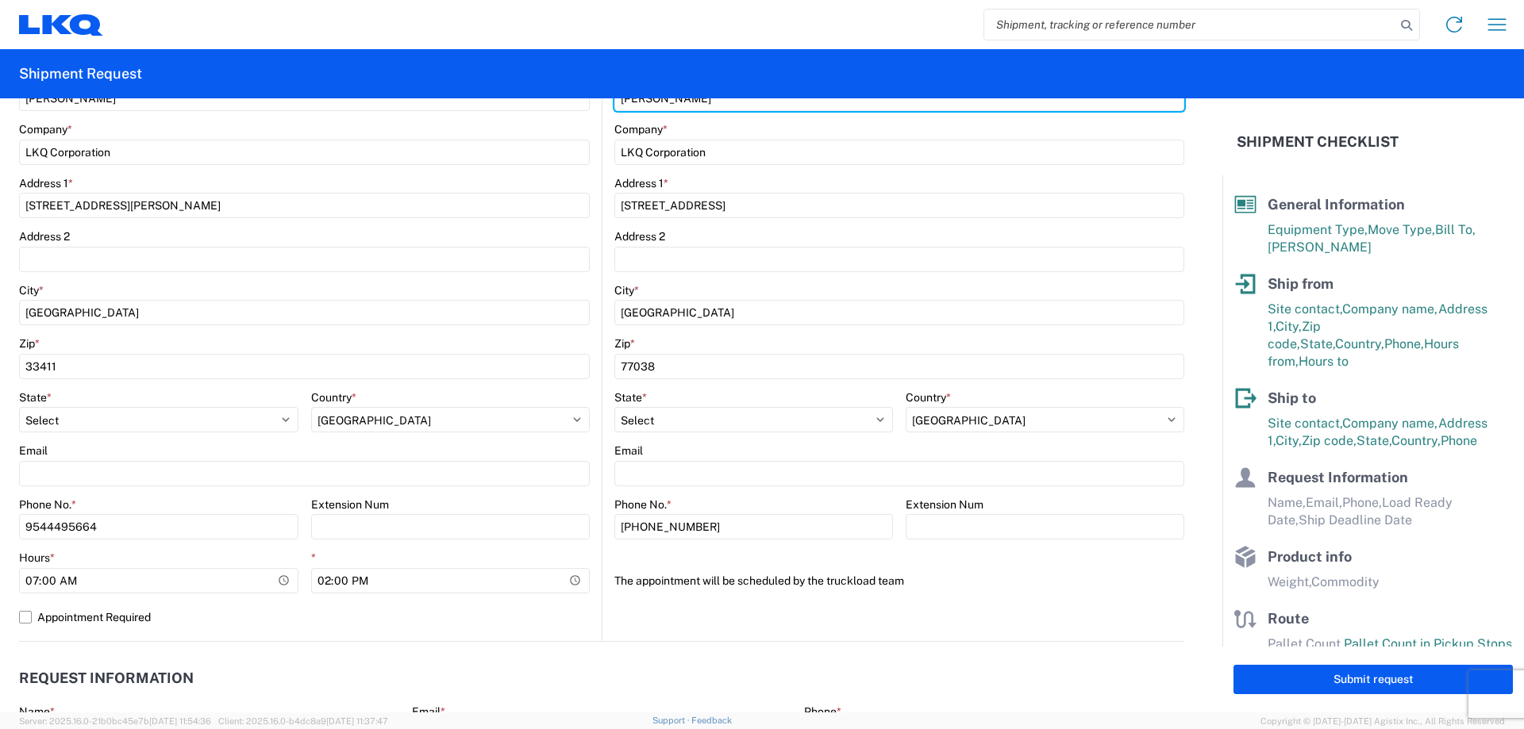
scroll to position [318, 0]
type input "Chris Millwee"
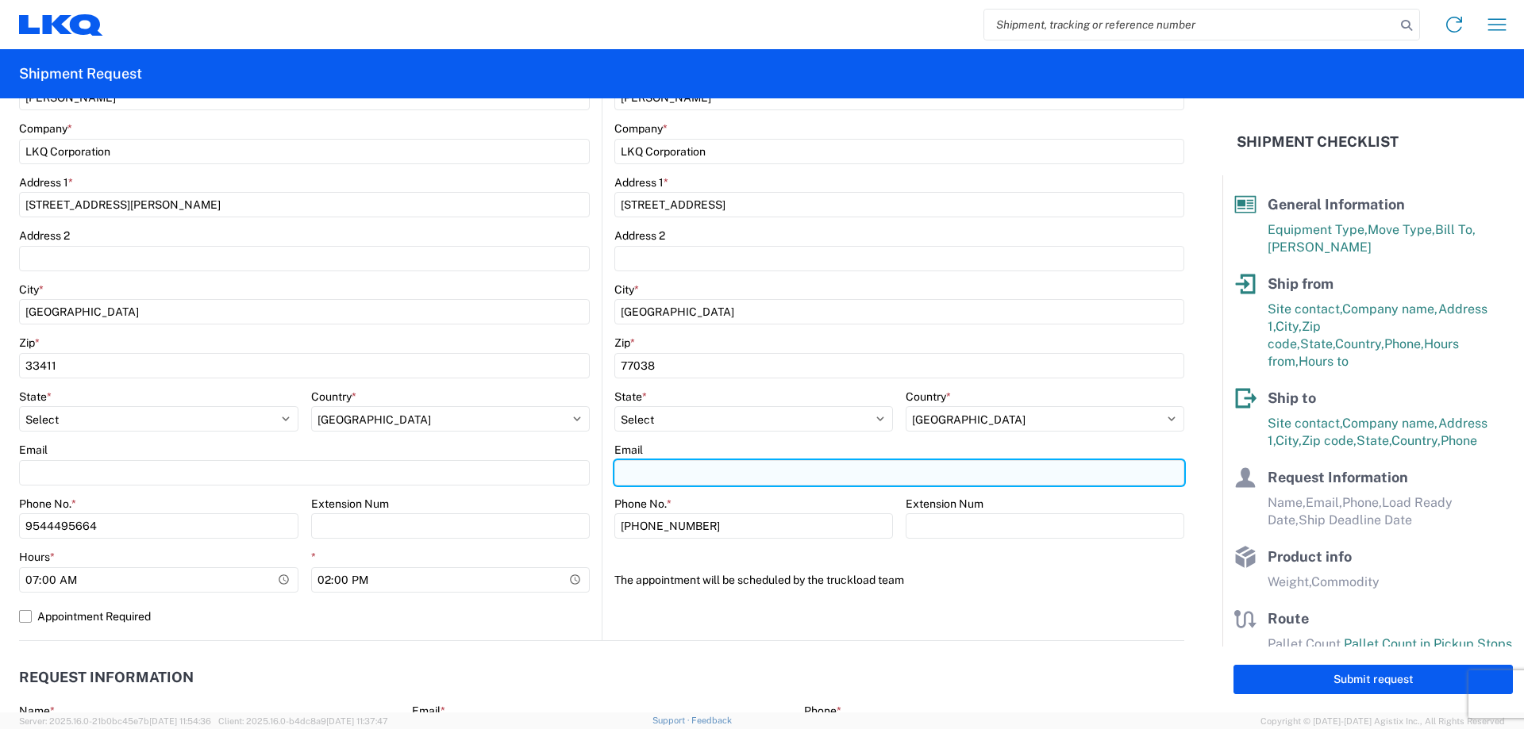
click at [590, 475] on input "Email" at bounding box center [304, 472] width 571 height 25
type input "cjmillwee@lkqcorp.com"
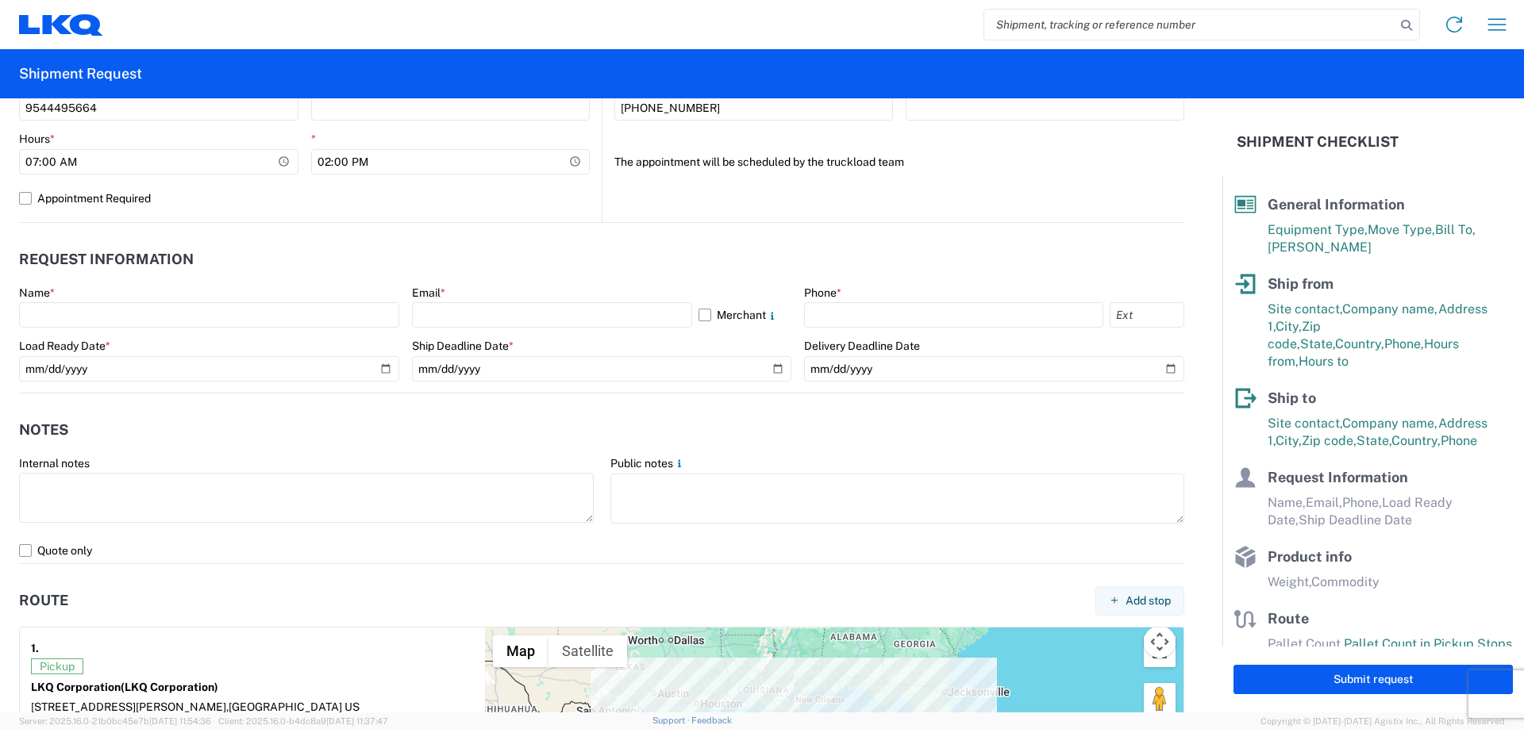
scroll to position [635, 0]
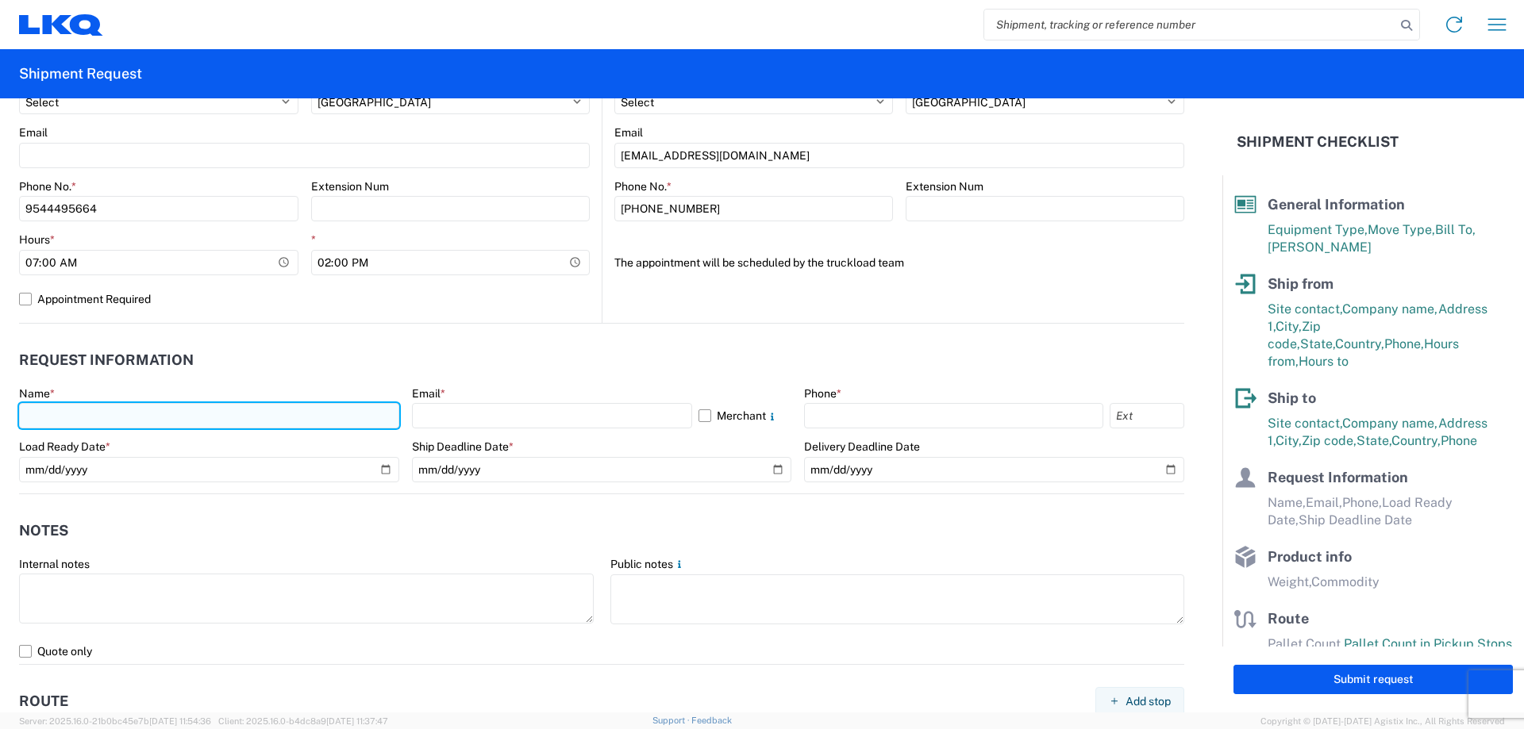
click at [197, 414] on input "text" at bounding box center [209, 415] width 380 height 25
type input "Cody Brazeal"
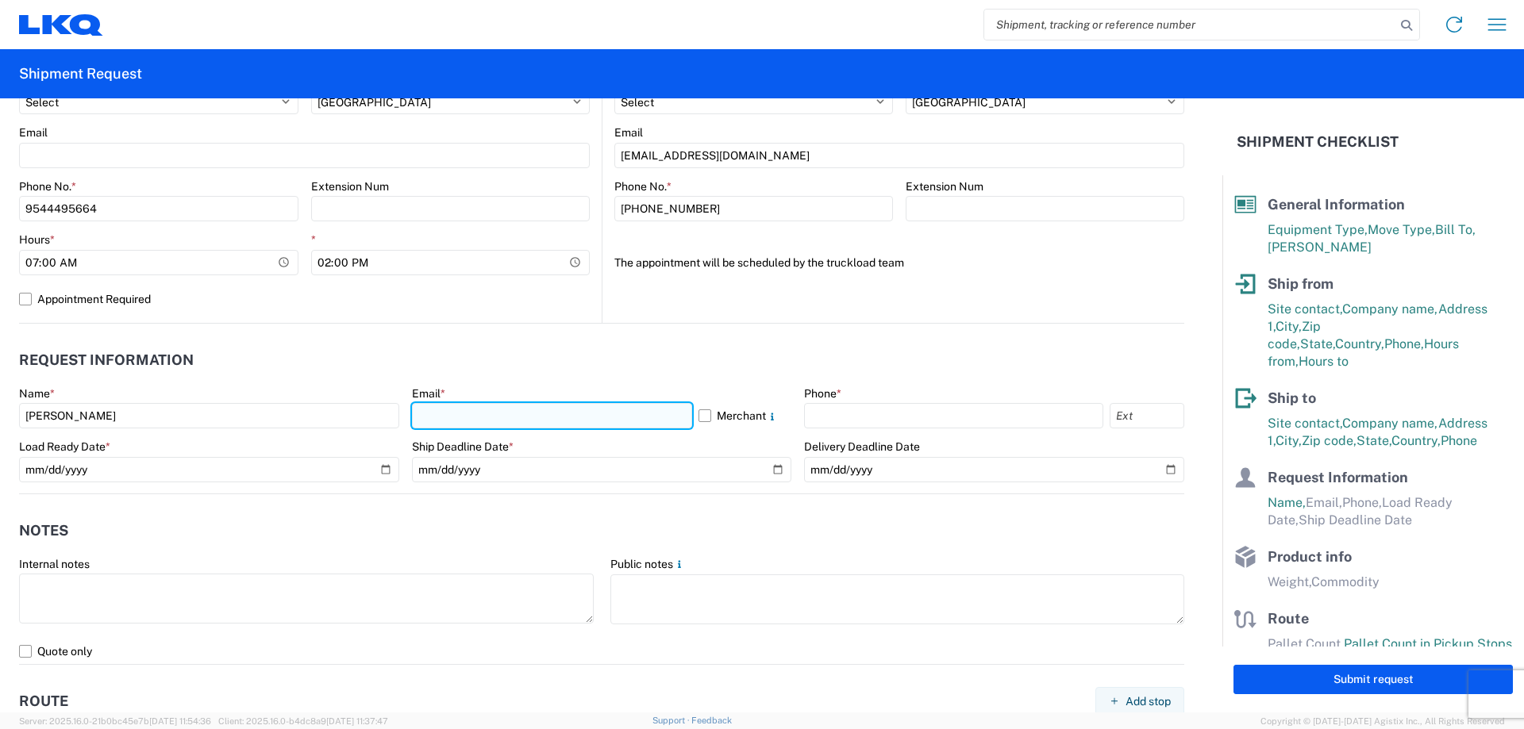
click at [438, 419] on input "text" at bounding box center [552, 415] width 280 height 25
type input "cbbrazeal@lkqcorp.com"
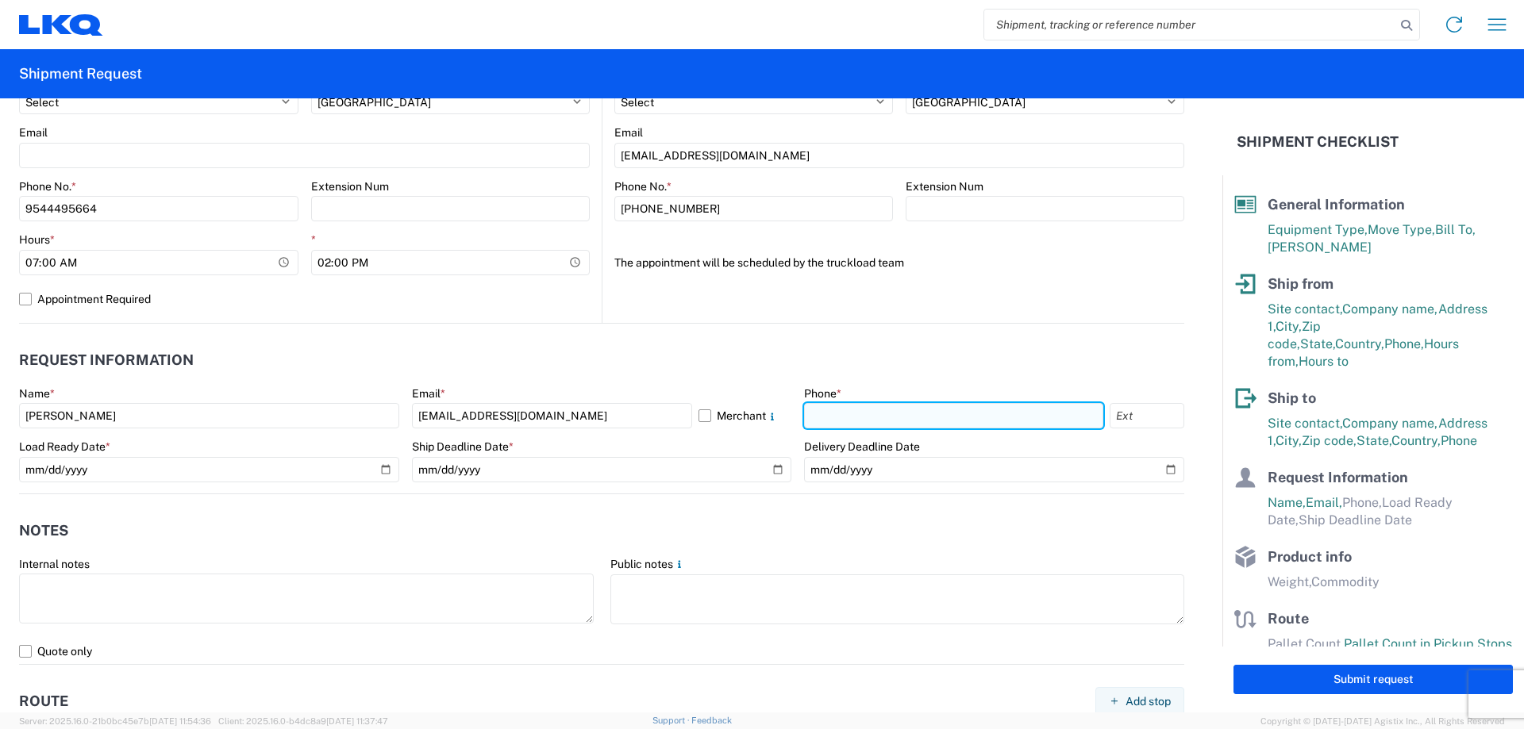
drag, startPoint x: 842, startPoint y: 405, endPoint x: 860, endPoint y: 419, distance: 23.2
click at [842, 405] on input "text" at bounding box center [953, 415] width 299 height 25
type input "9544495664"
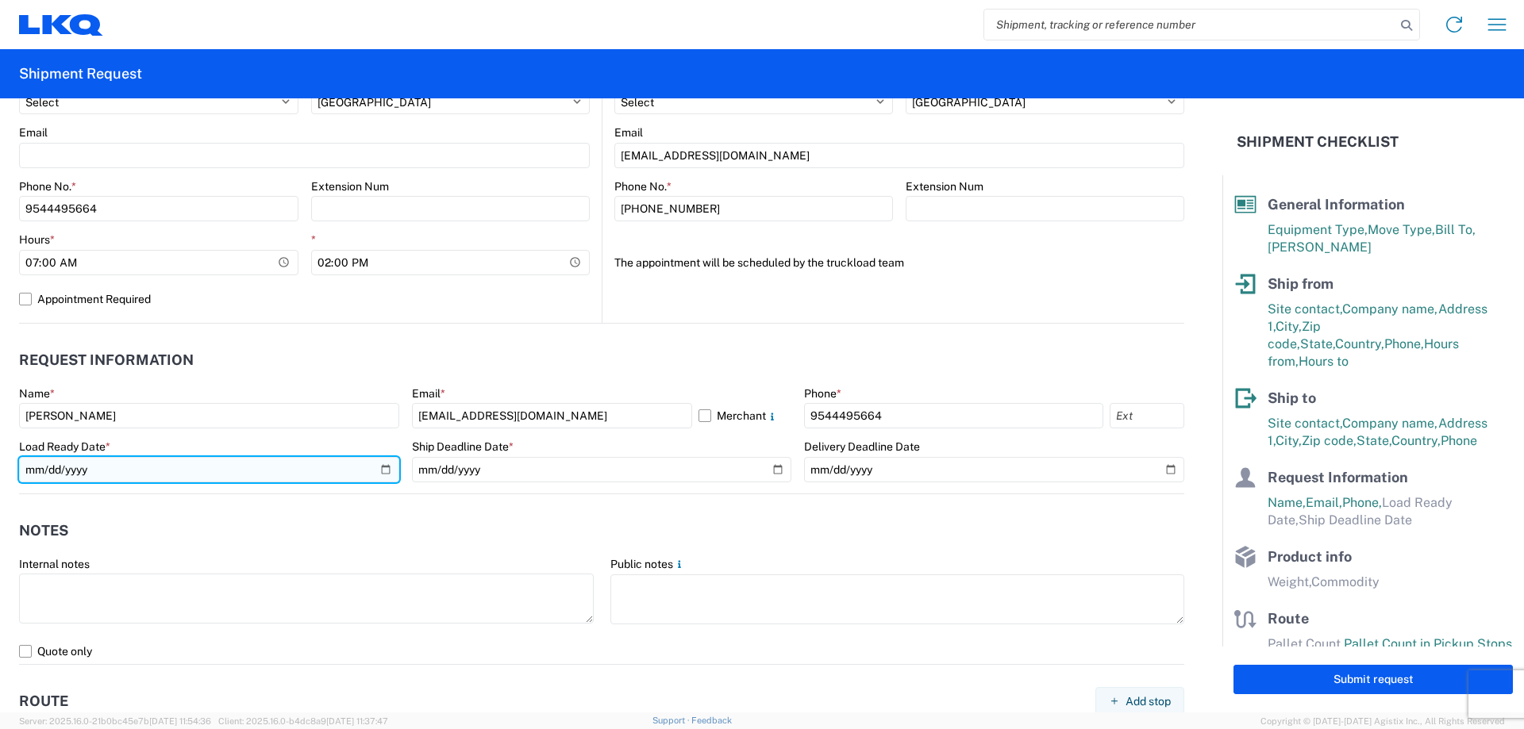
click at [201, 466] on input "date" at bounding box center [209, 469] width 380 height 25
click at [383, 468] on input "date" at bounding box center [209, 469] width 380 height 25
type input "2025-08-25"
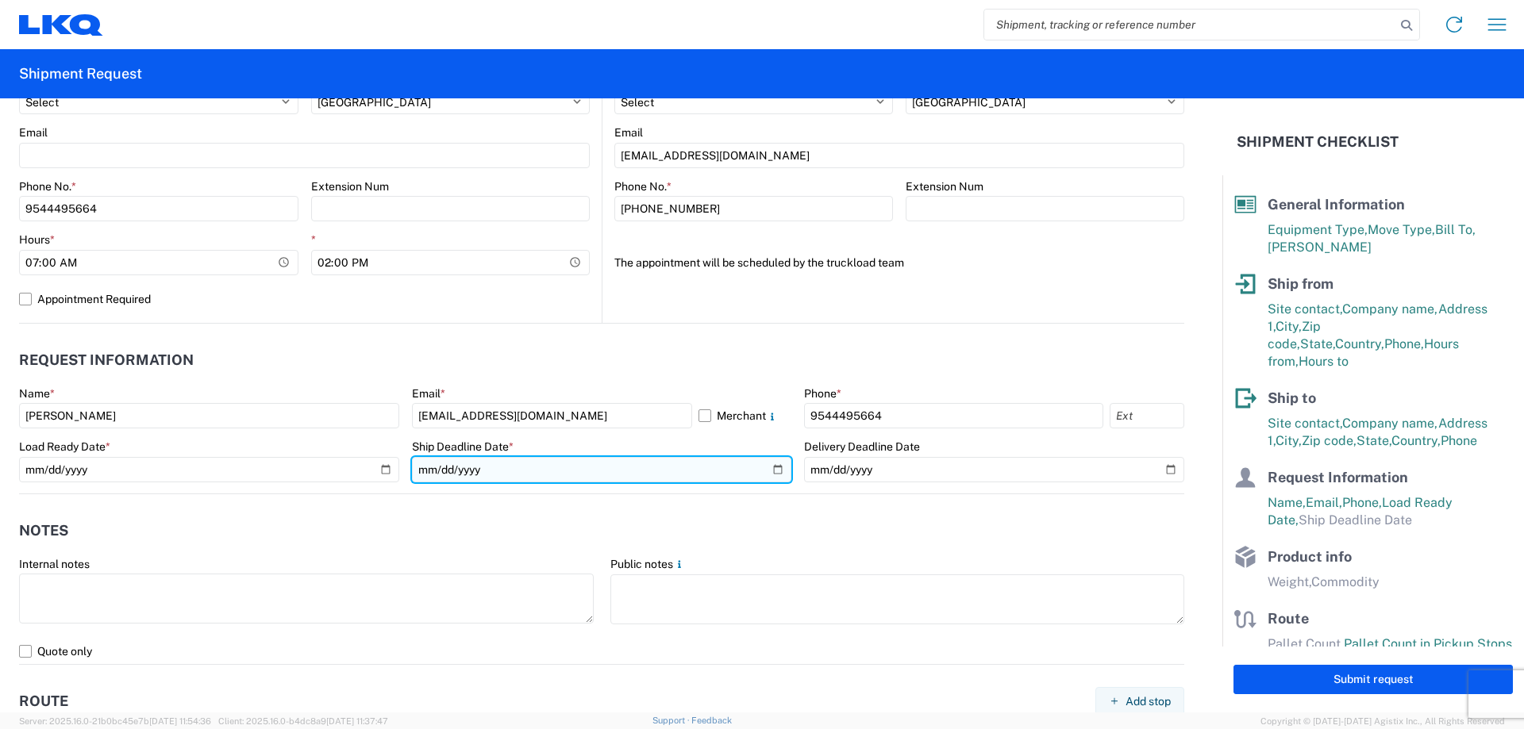
click at [507, 466] on input "date" at bounding box center [602, 469] width 380 height 25
click at [775, 471] on input "date" at bounding box center [602, 469] width 380 height 25
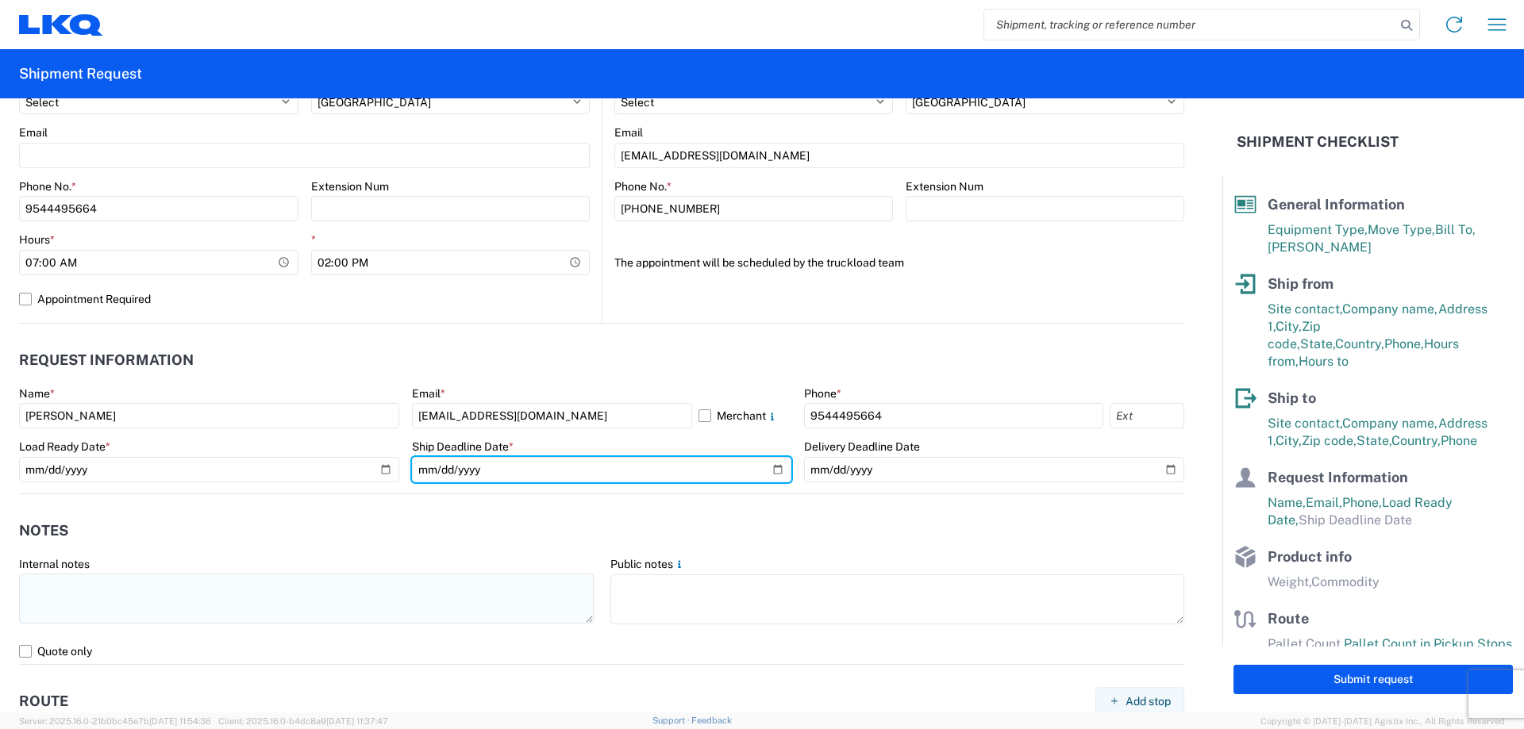
type input "2025-08-25"
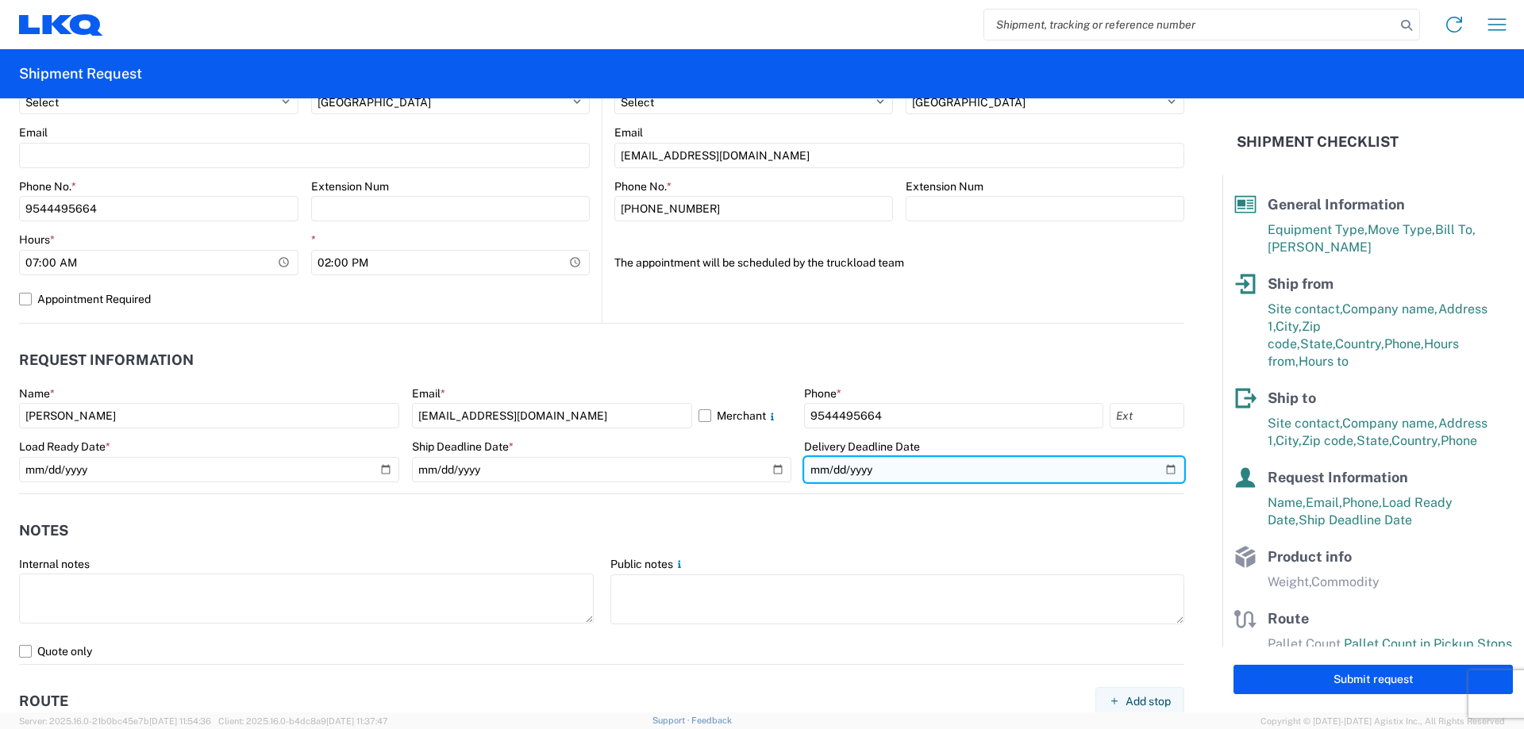
click at [1163, 471] on input "date" at bounding box center [994, 469] width 380 height 25
type input "2025-08-29"
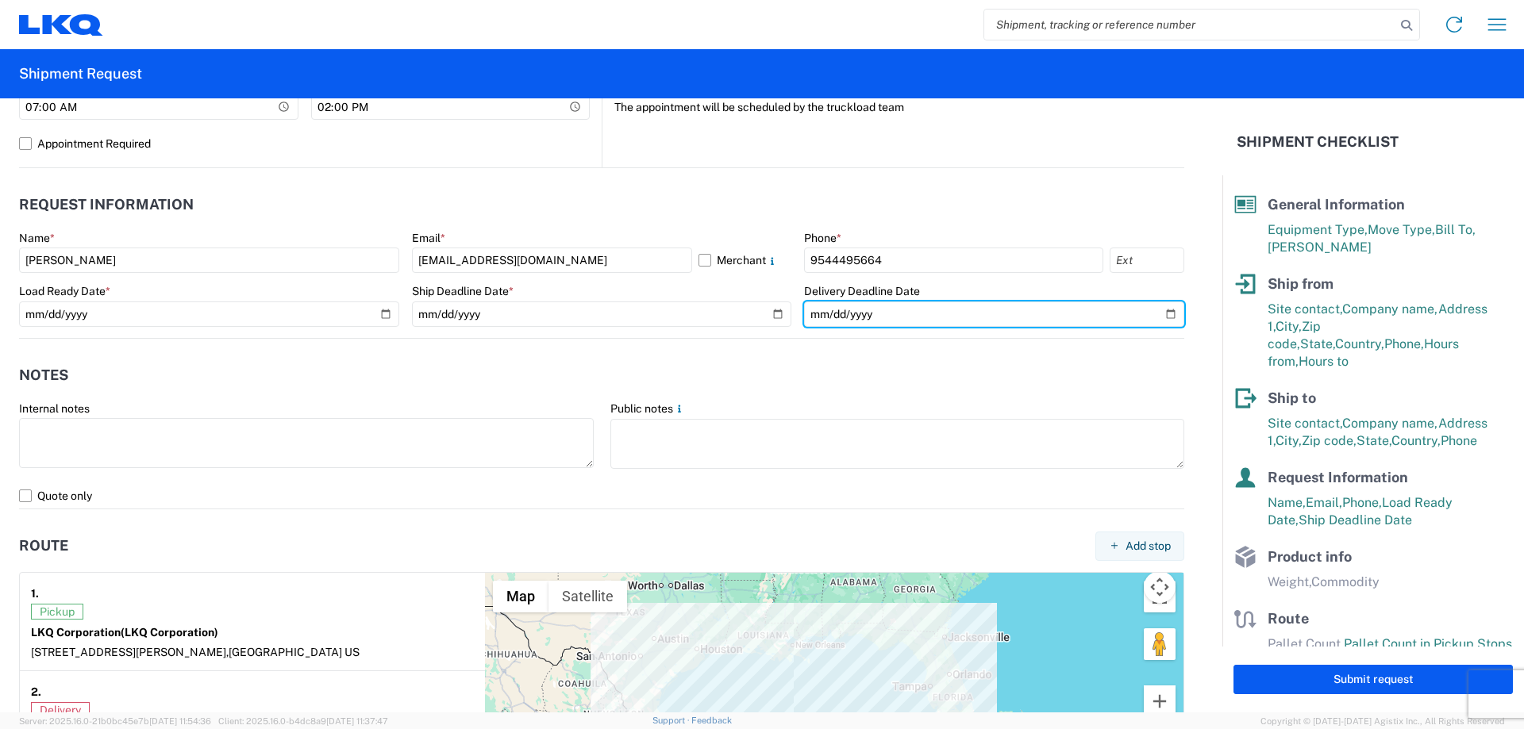
scroll to position [794, 0]
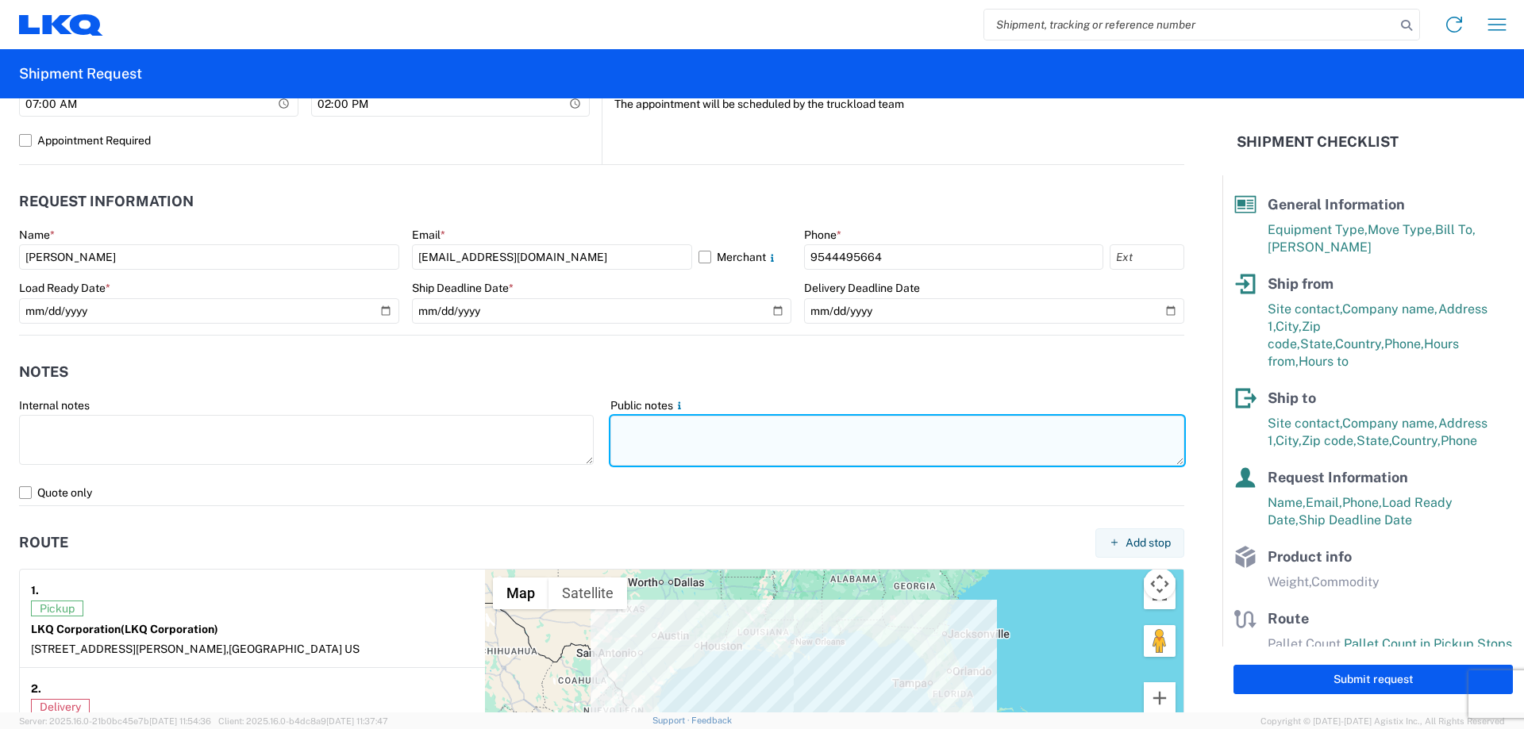
click at [712, 421] on textarea at bounding box center [897, 441] width 575 height 50
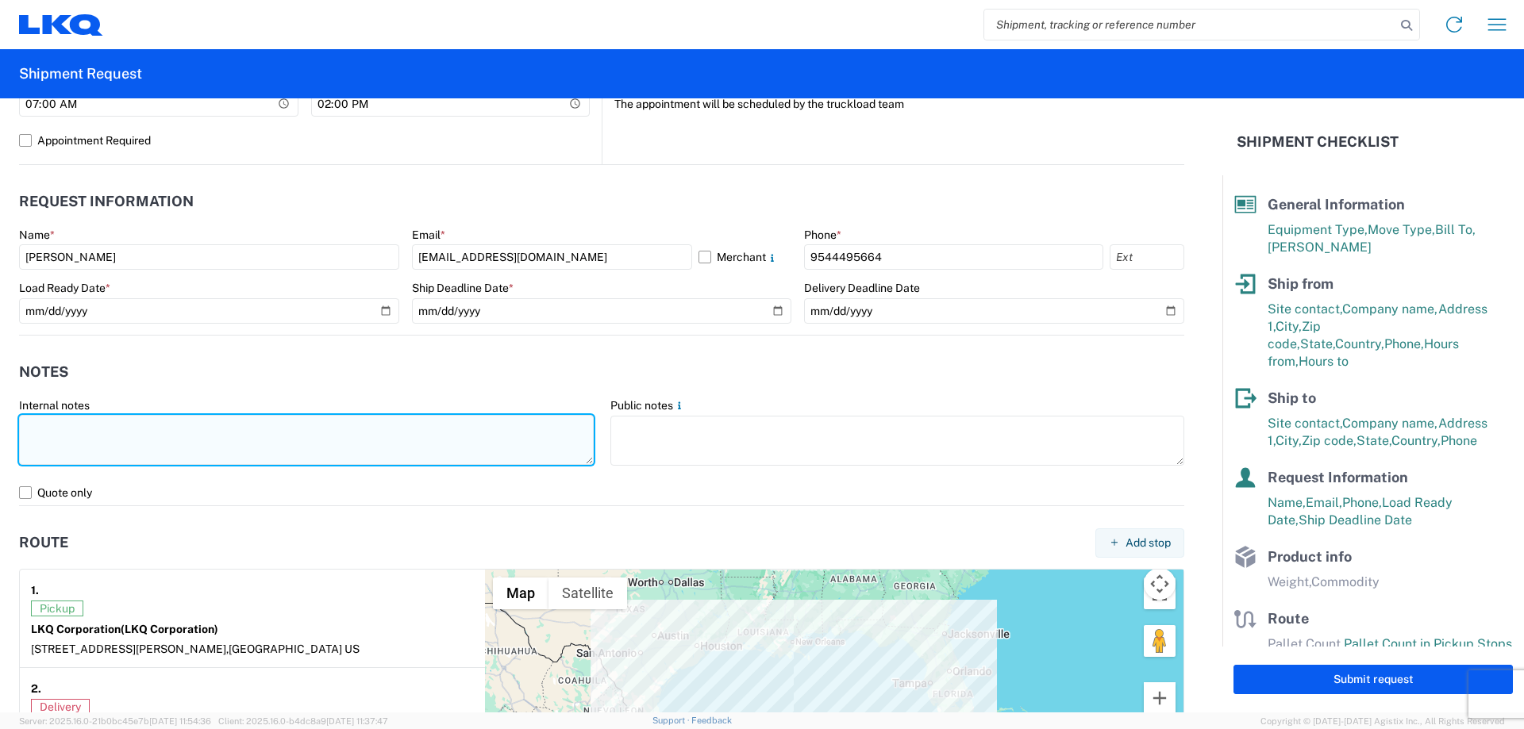
click at [395, 439] on textarea at bounding box center [306, 440] width 575 height 50
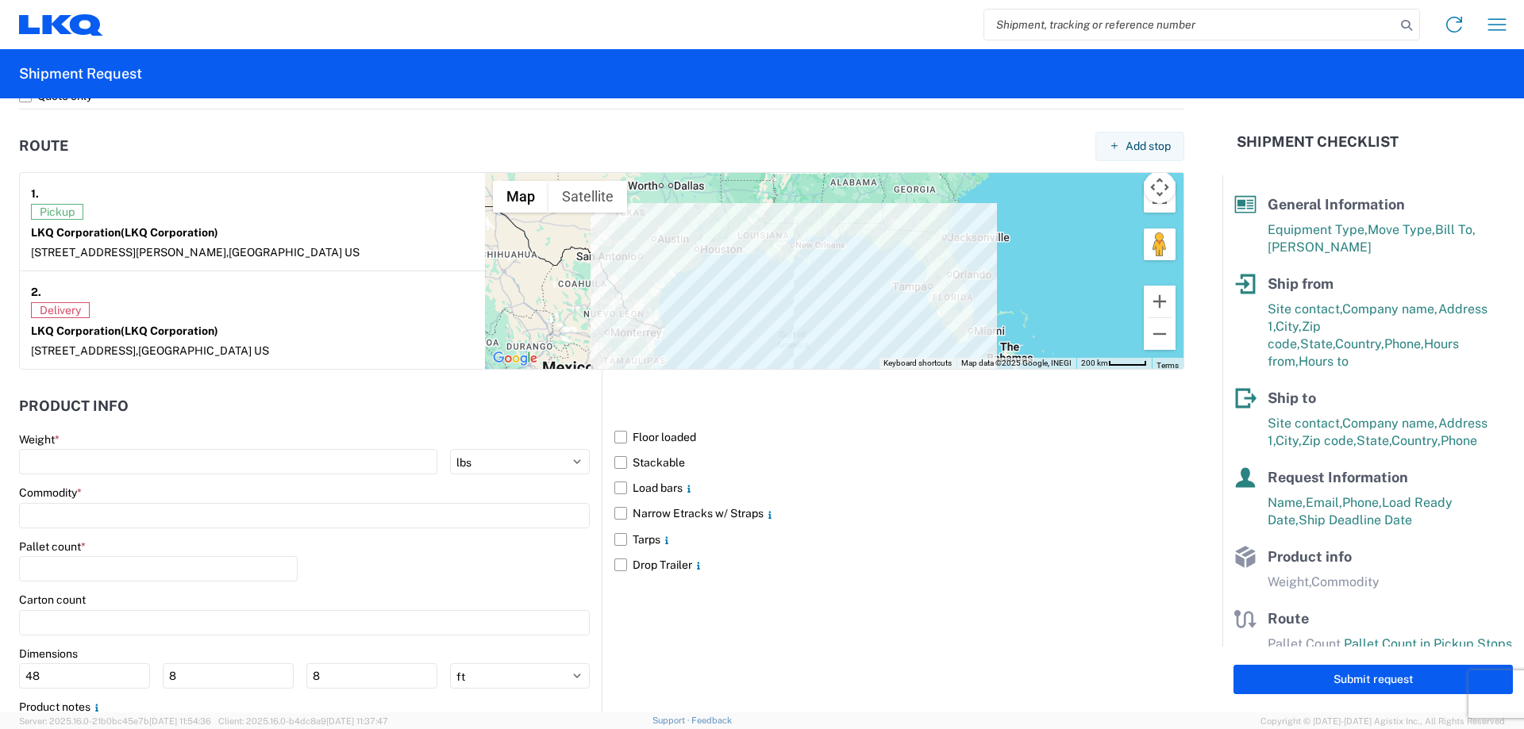
scroll to position [1270, 0]
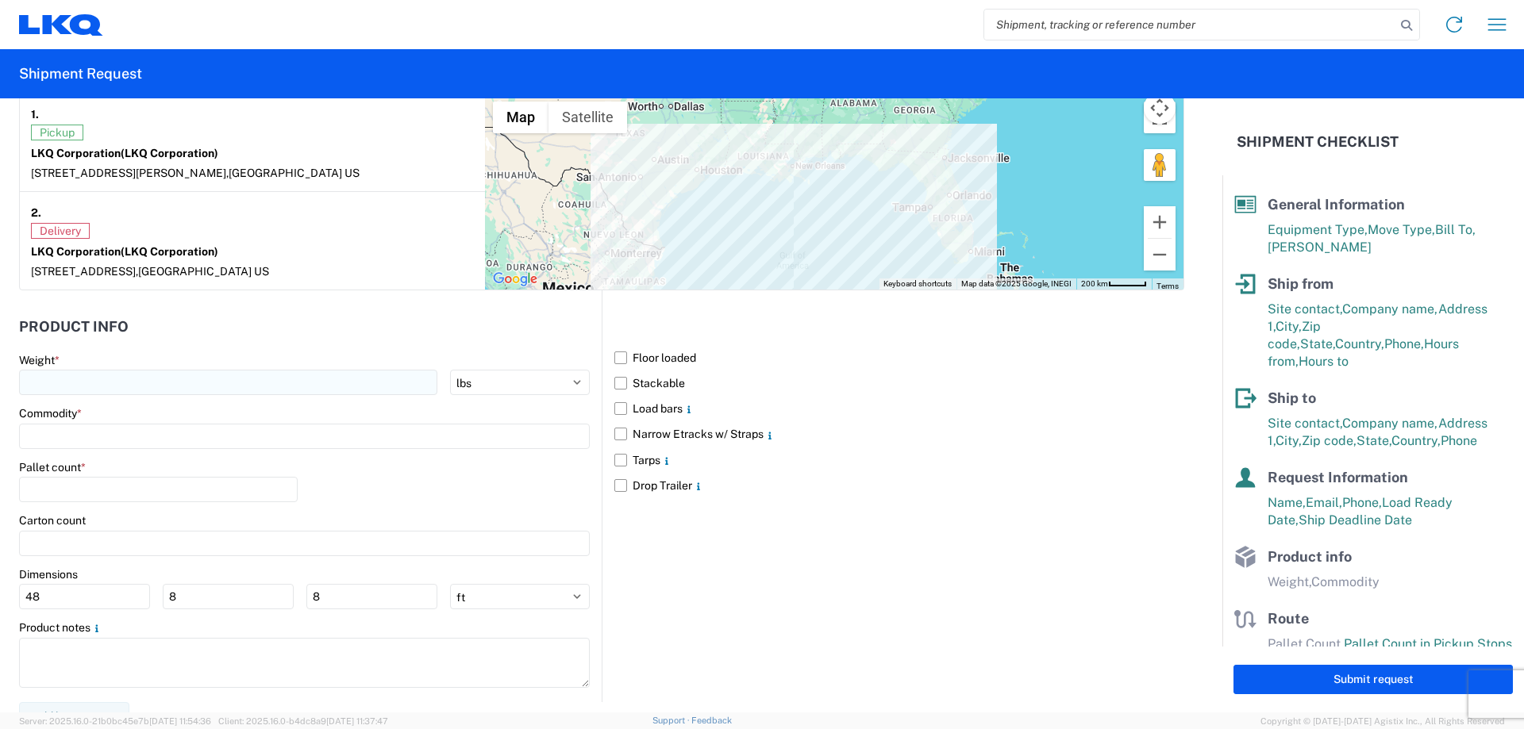
type textarea "Very important to have this truck pick up on Monday 08/25/25. Thanks"
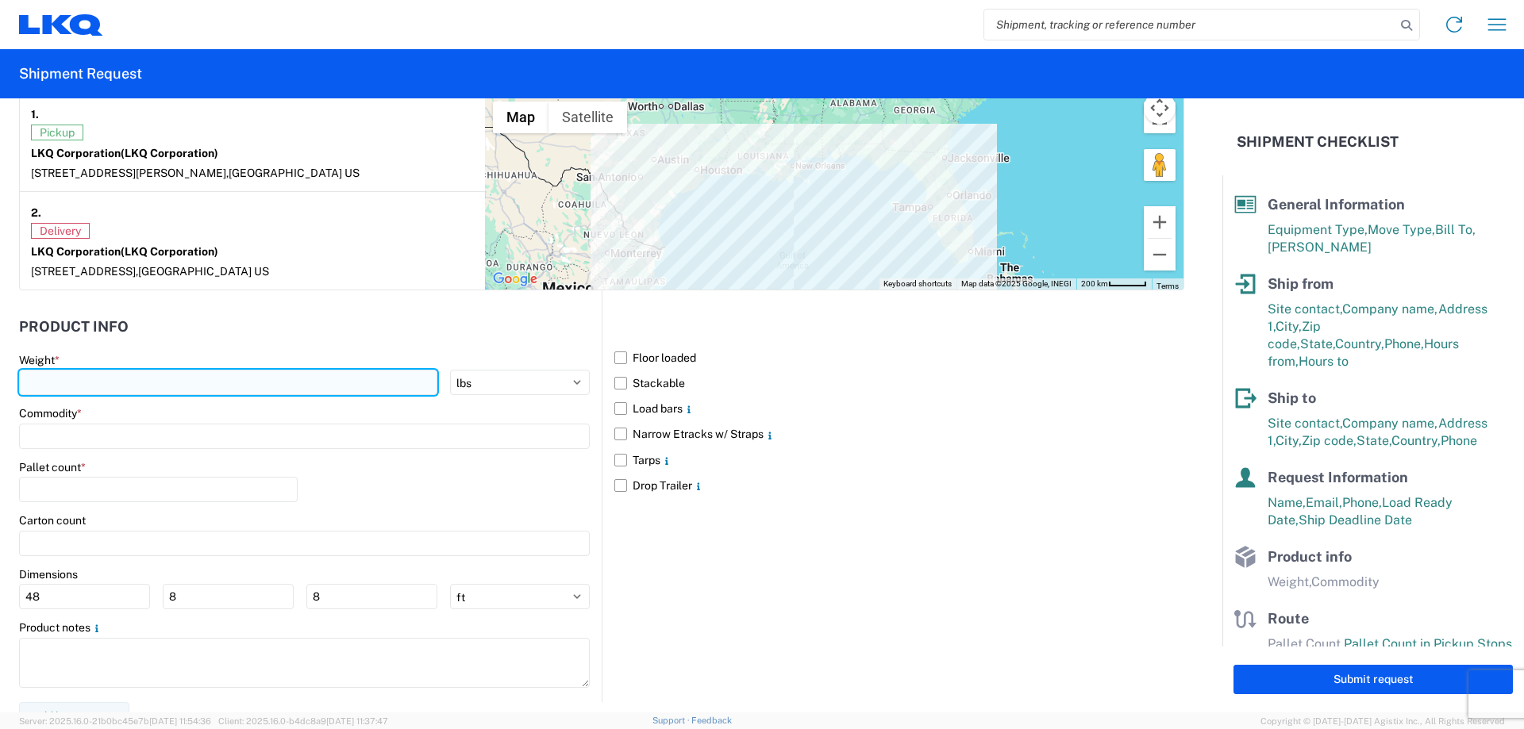
click at [150, 378] on input "number" at bounding box center [228, 382] width 418 height 25
type input "20000"
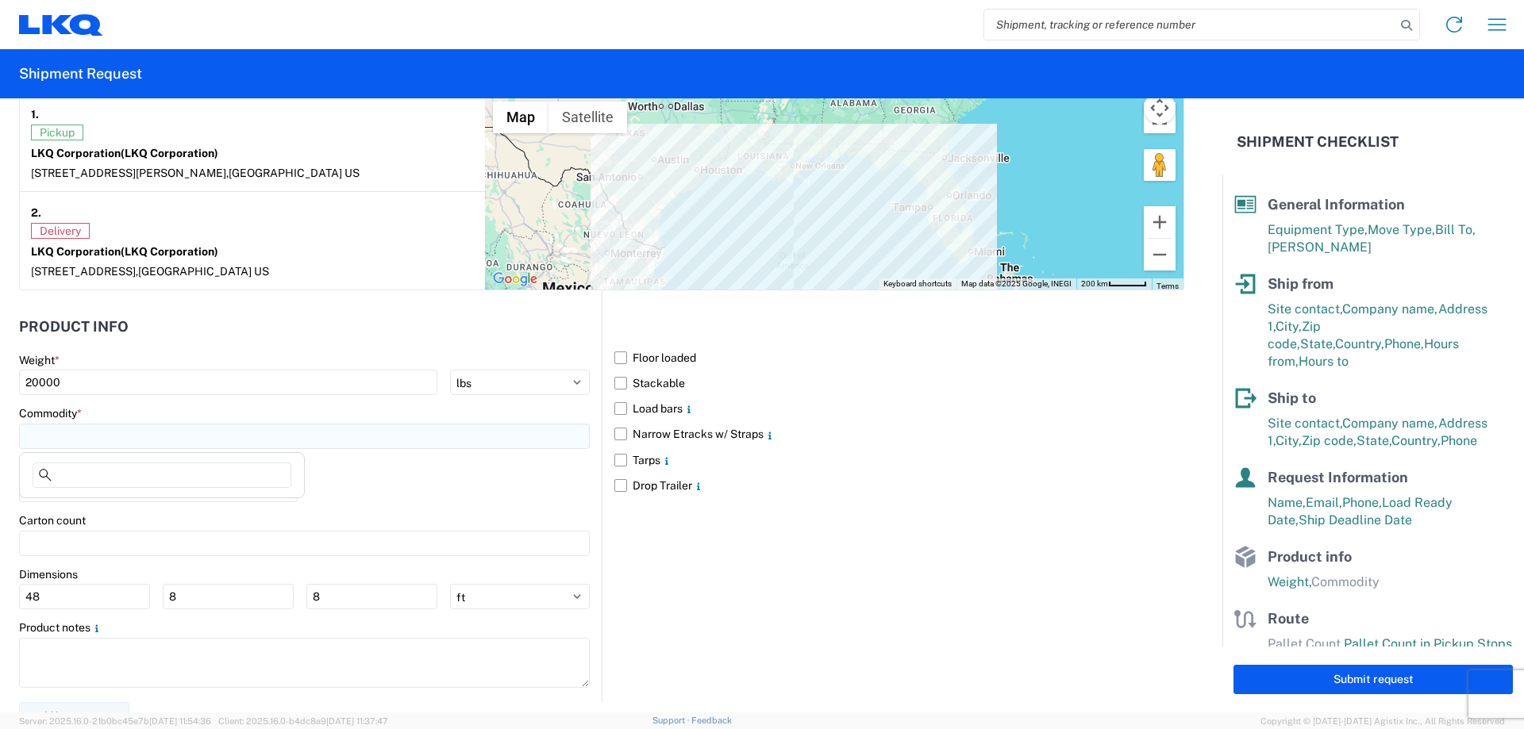
click at [144, 438] on input at bounding box center [304, 436] width 571 height 25
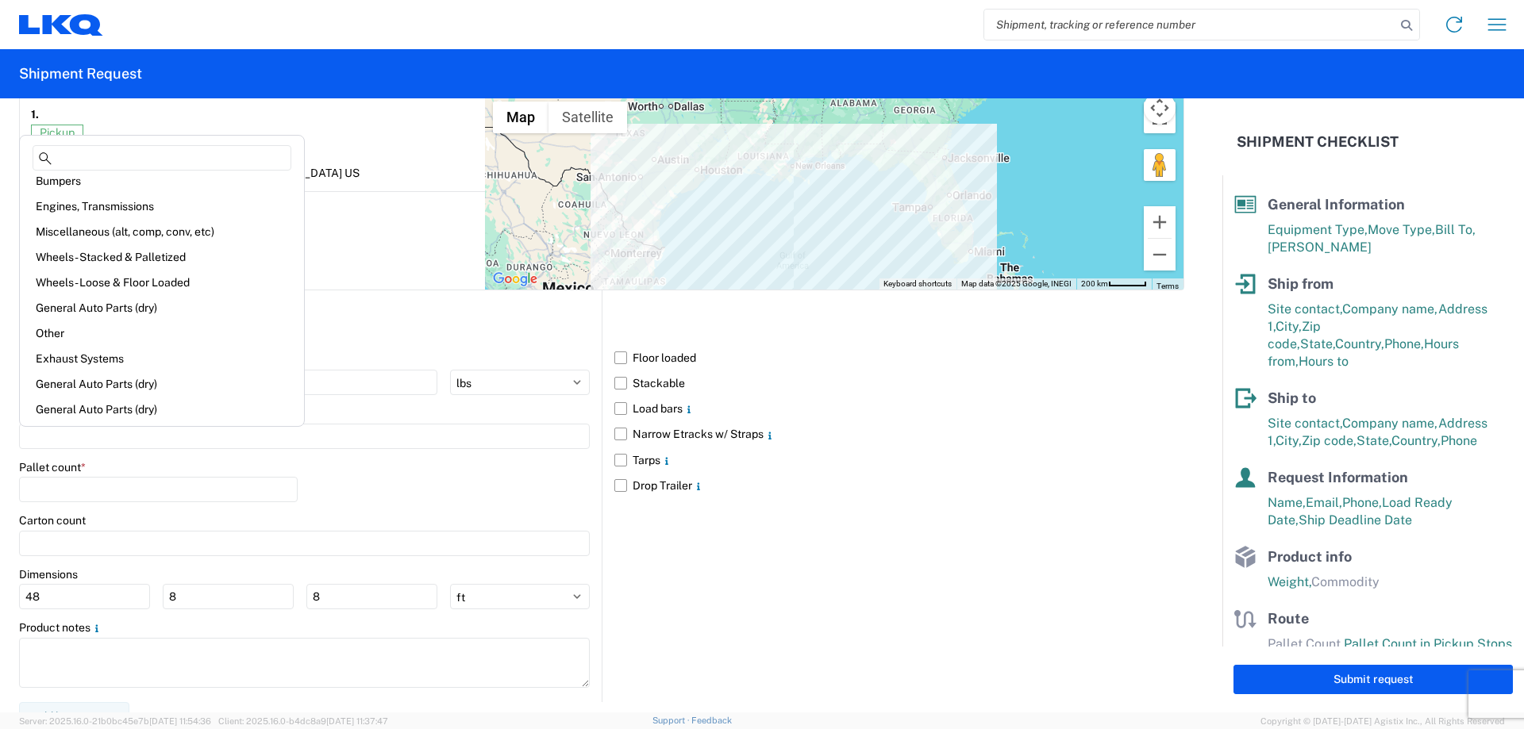
scroll to position [0, 0]
click at [160, 243] on div "Miscellaneous (alt, comp, conv, etc)" at bounding box center [162, 240] width 278 height 25
type input "Miscellaneous (alt, comp, conv, etc)"
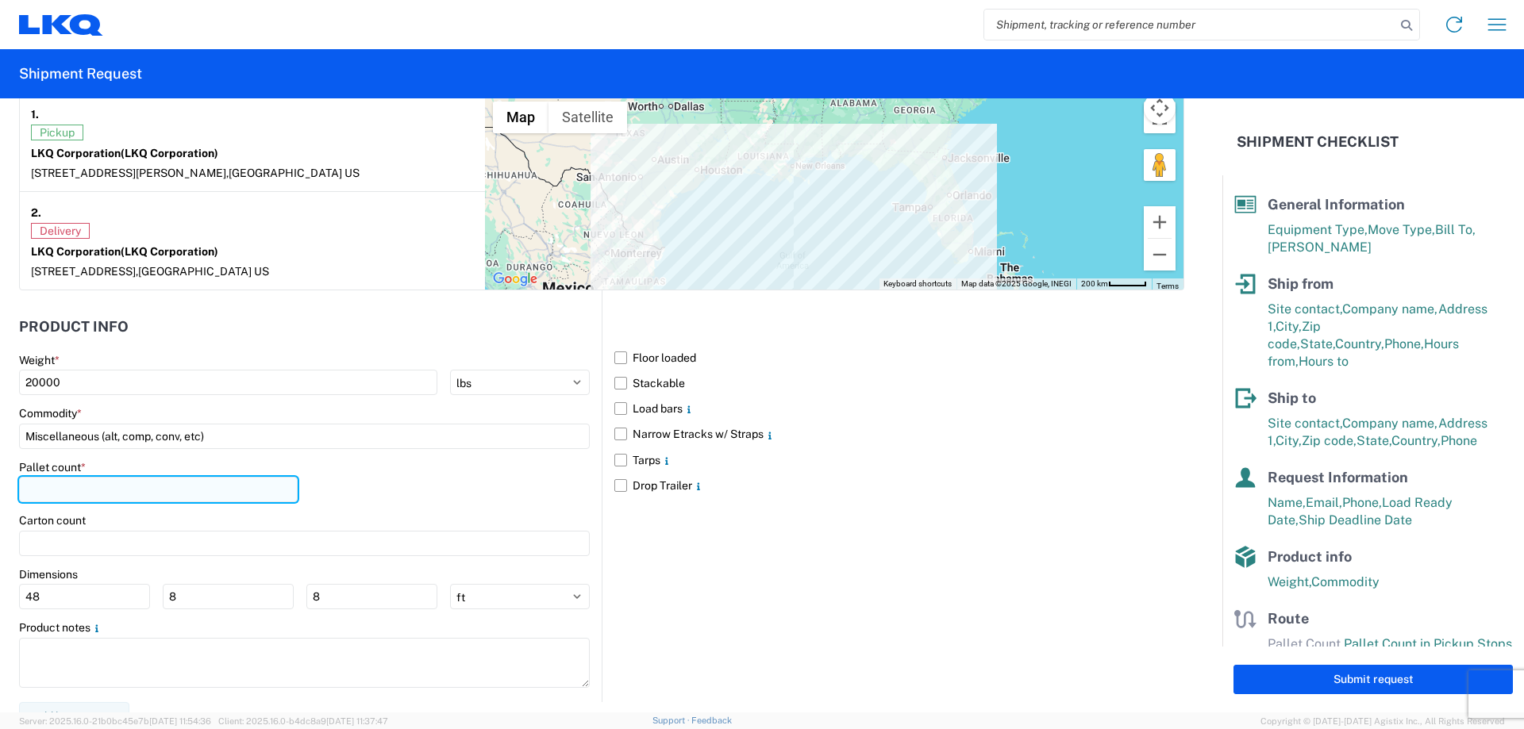
click at [238, 490] on input "number" at bounding box center [158, 489] width 279 height 25
type input "22"
click at [450, 502] on div "Pallet count * 22" at bounding box center [304, 487] width 571 height 54
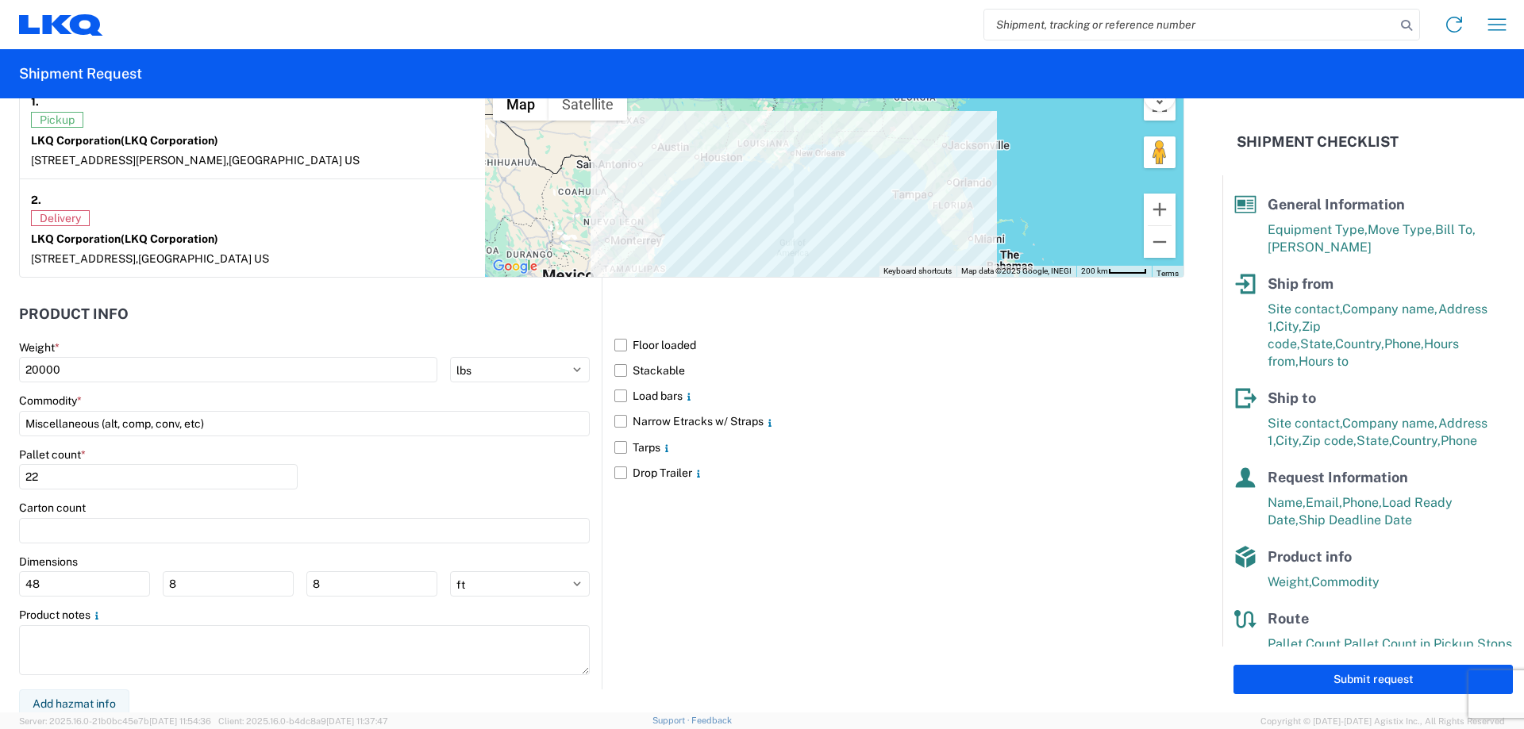
scroll to position [1289, 0]
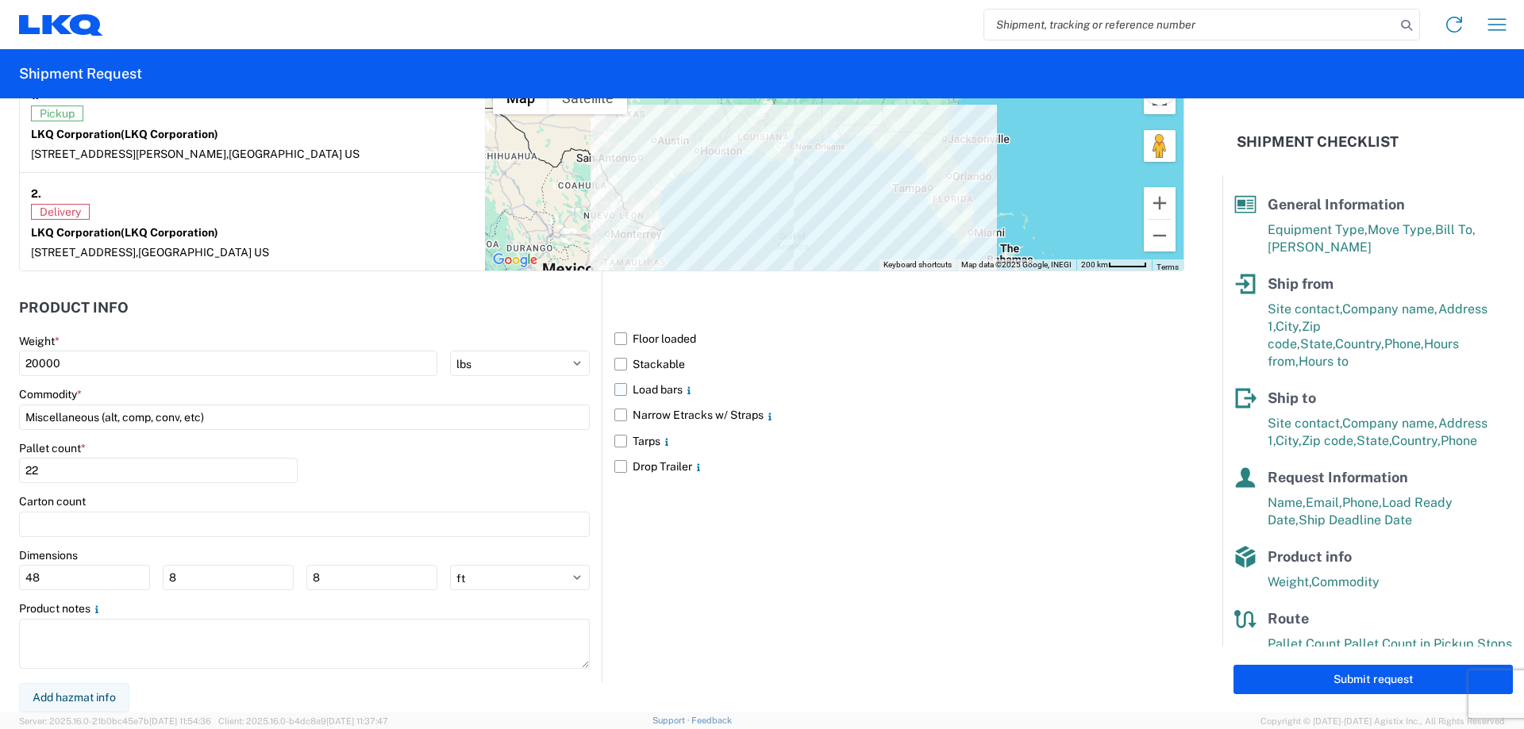
click at [672, 387] on label "Load bars" at bounding box center [899, 389] width 570 height 25
click at [0, 0] on input "Load bars" at bounding box center [0, 0] width 0 height 0
click at [669, 417] on label "Narrow Etracks w/ Straps" at bounding box center [899, 414] width 570 height 25
click at [0, 0] on input "Narrow Etracks w/ Straps" at bounding box center [0, 0] width 0 height 0
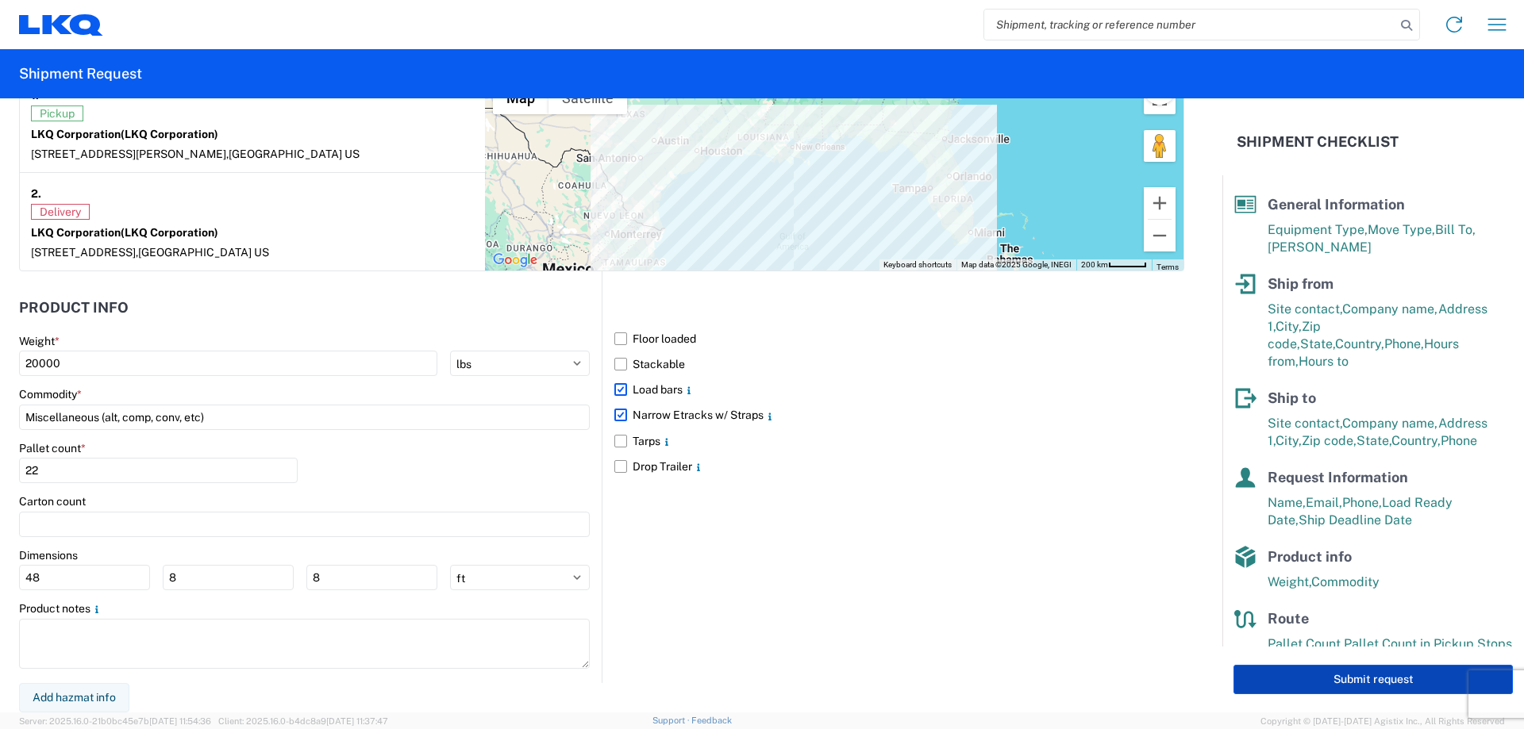
click at [1382, 675] on button "Submit request" at bounding box center [1373, 679] width 279 height 29
select select "US"
